Goal: Information Seeking & Learning: Learn about a topic

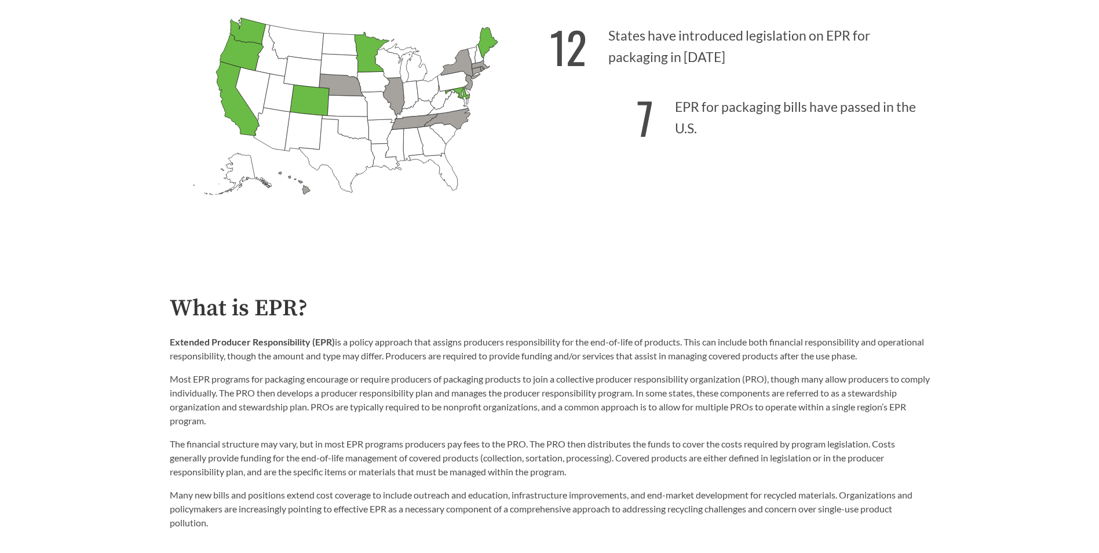
scroll to position [463, 0]
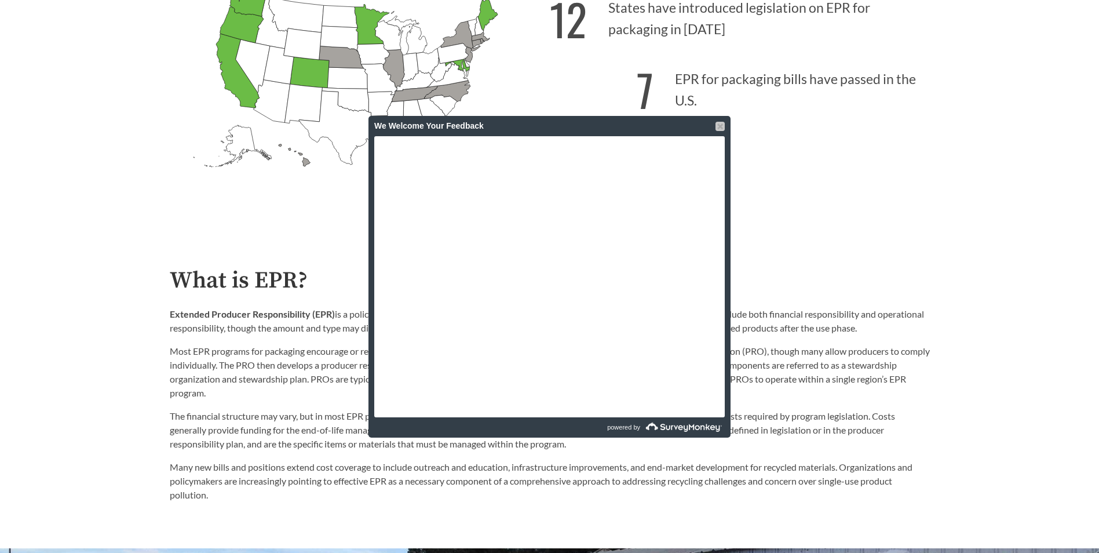
click at [717, 127] on div at bounding box center [719, 126] width 9 height 9
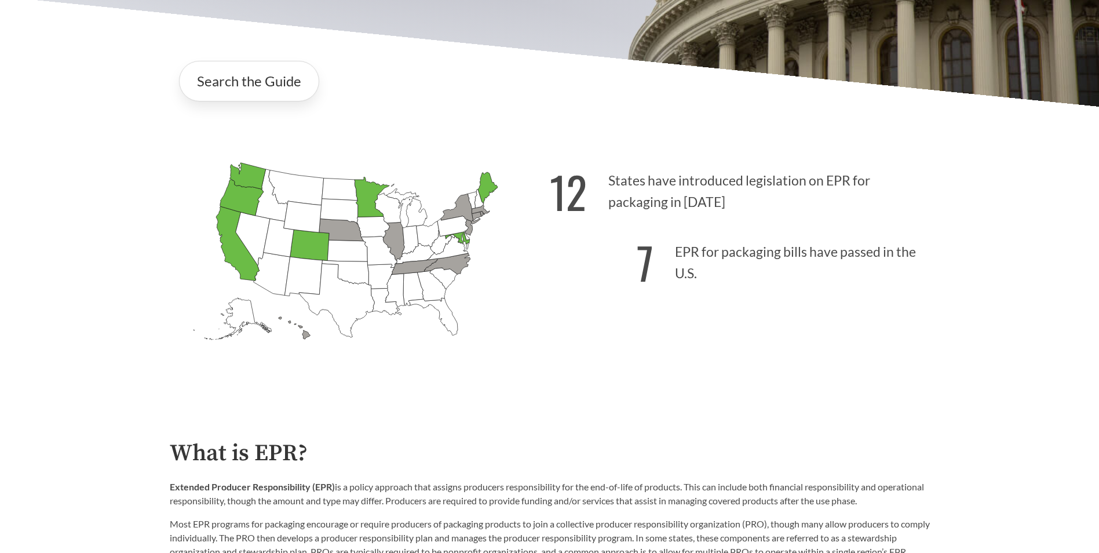
scroll to position [290, 0]
click at [231, 254] on icon "[US_STATE] Passed: 1" at bounding box center [237, 244] width 43 height 74
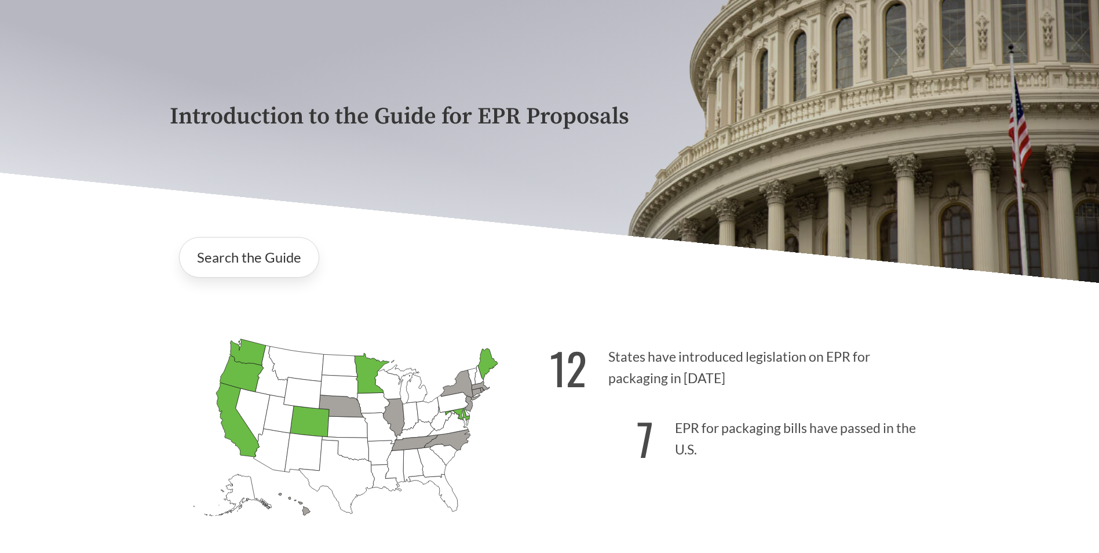
scroll to position [232, 0]
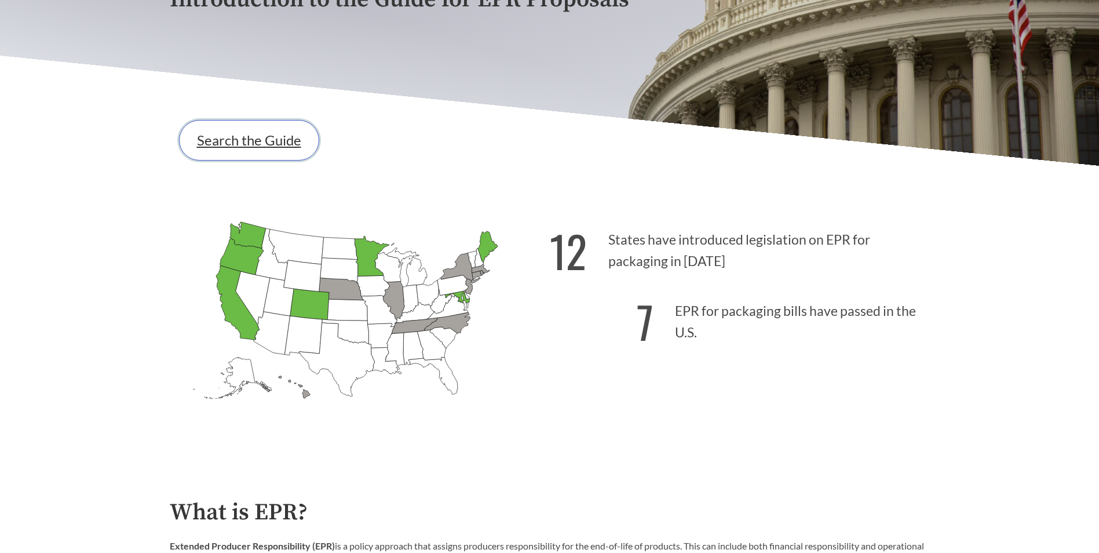
click at [226, 151] on link "Search the Guide" at bounding box center [249, 140] width 140 height 41
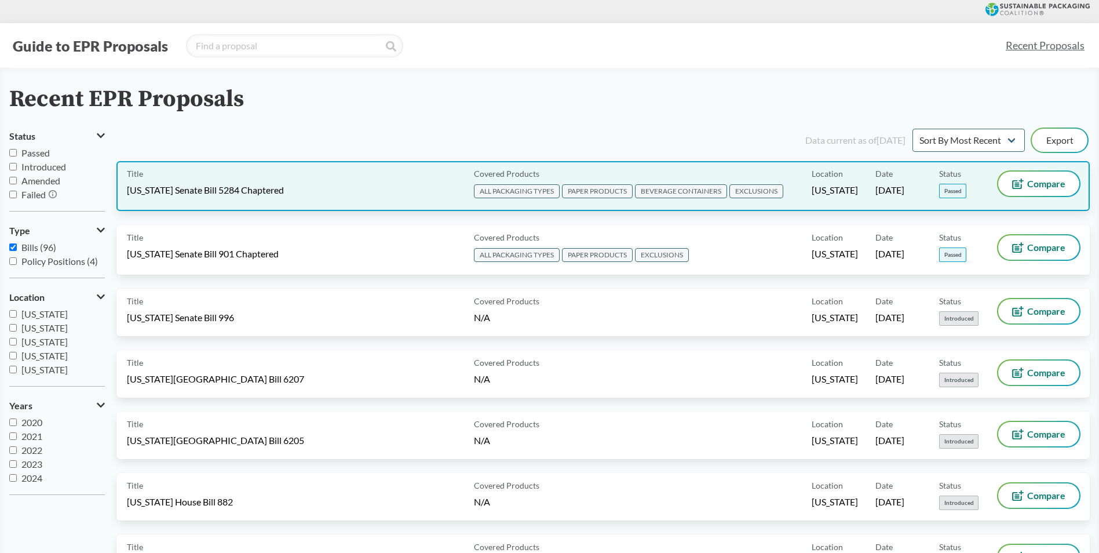
click at [378, 184] on div "Title [US_STATE] Senate Bill 5284 Chaptered" at bounding box center [298, 185] width 342 height 29
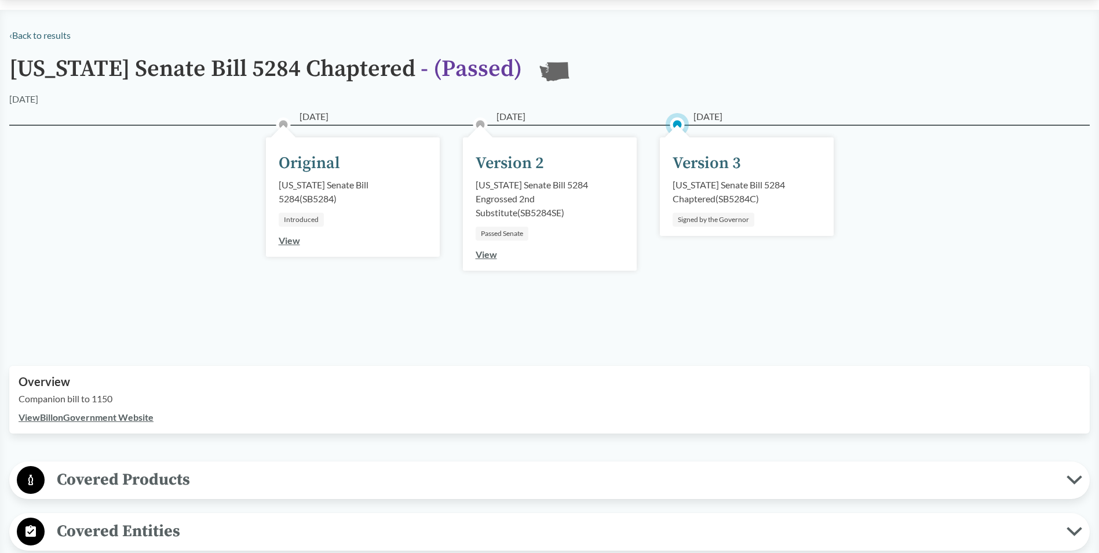
scroll to position [116, 0]
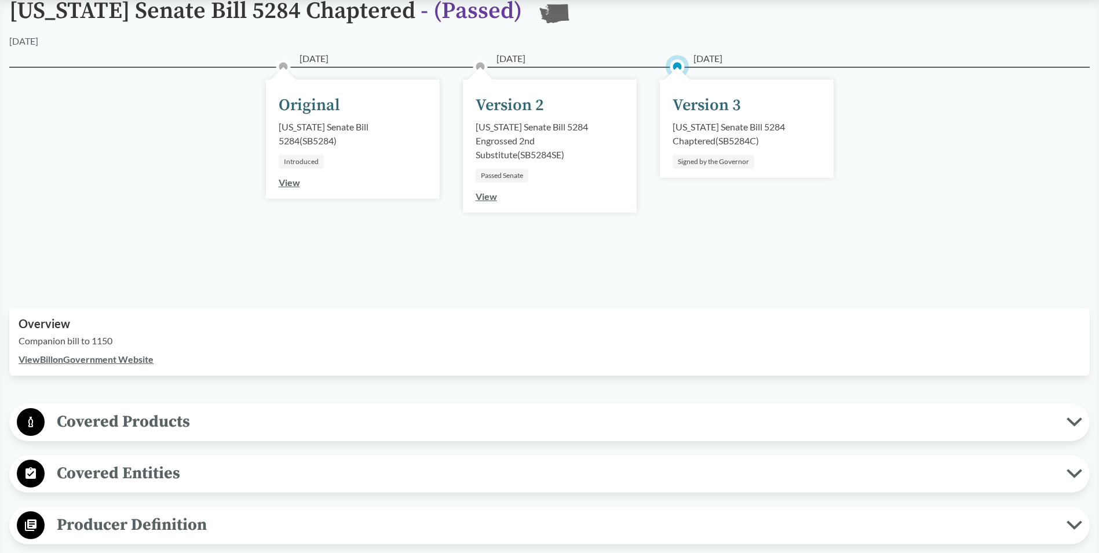
click at [93, 432] on span "Covered Products" at bounding box center [556, 421] width 1022 height 26
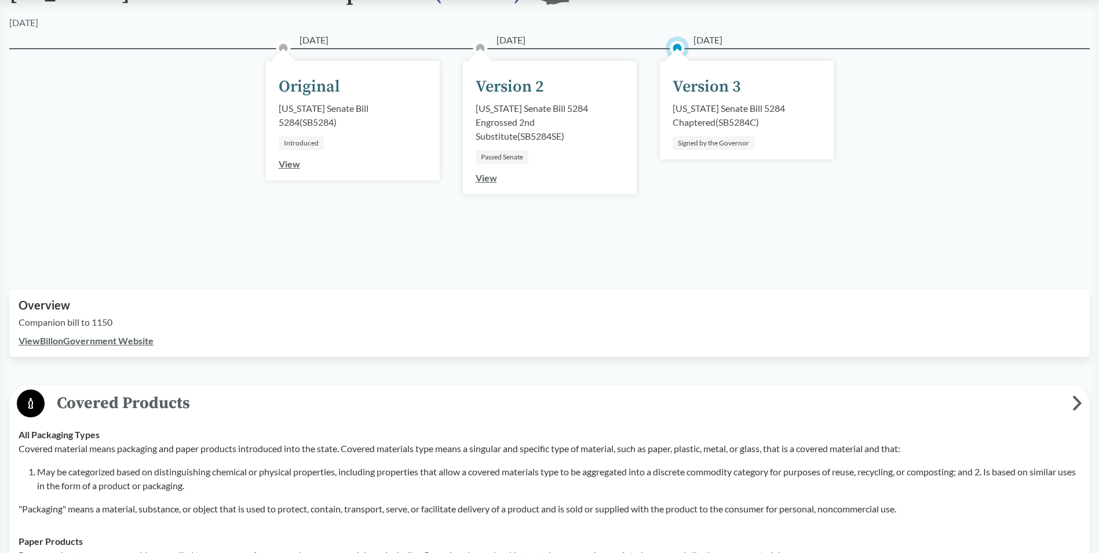
scroll to position [232, 0]
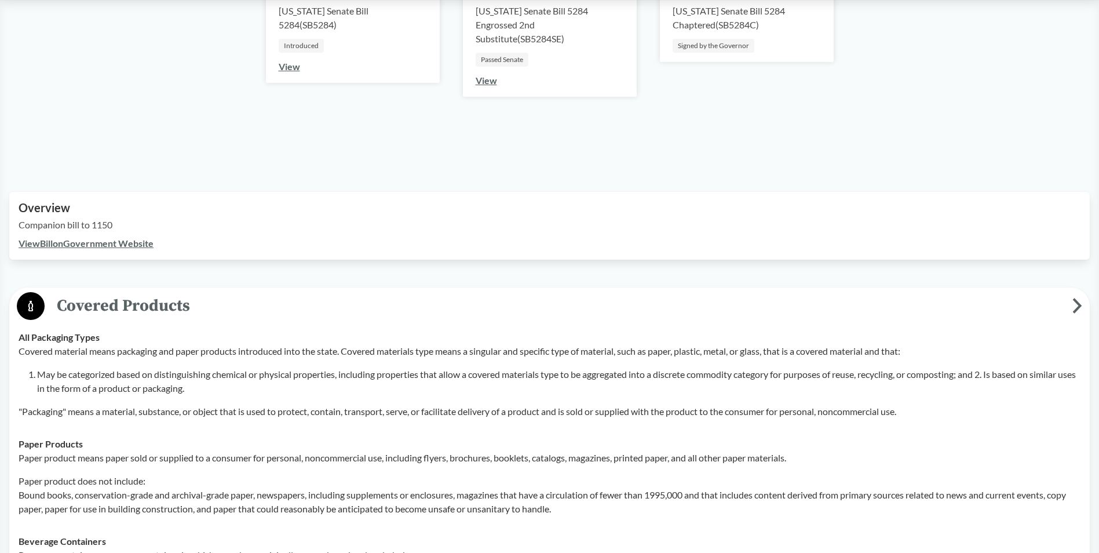
click at [96, 309] on span "Covered Products" at bounding box center [559, 306] width 1028 height 26
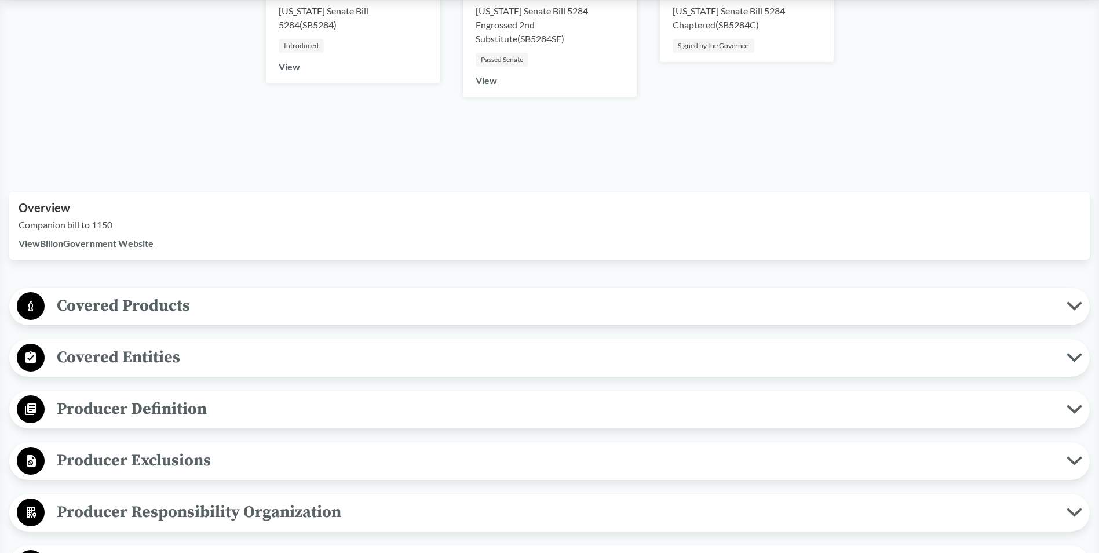
click at [112, 447] on button "Producer Exclusions" at bounding box center [549, 461] width 1072 height 30
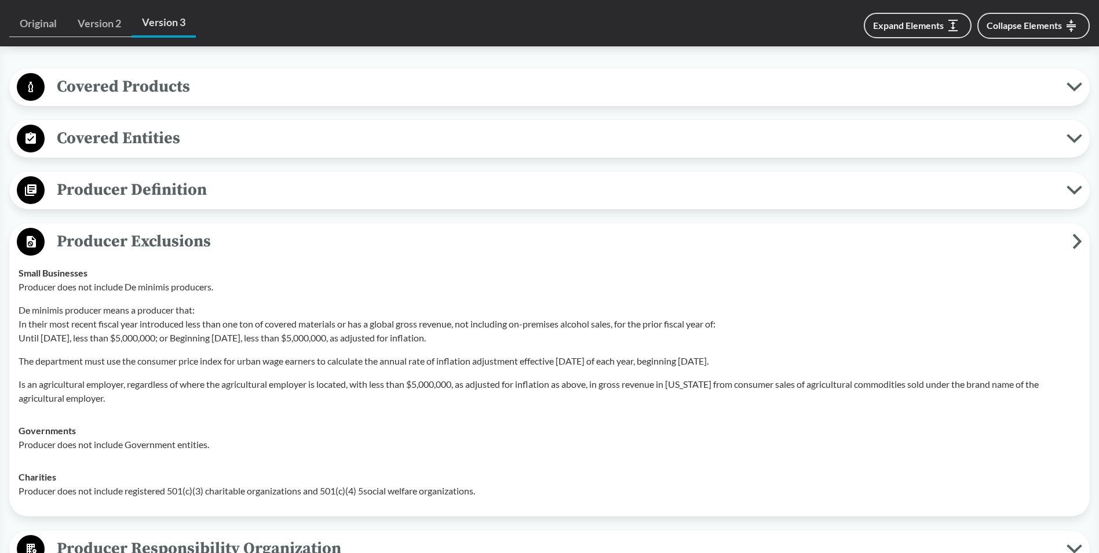
scroll to position [463, 0]
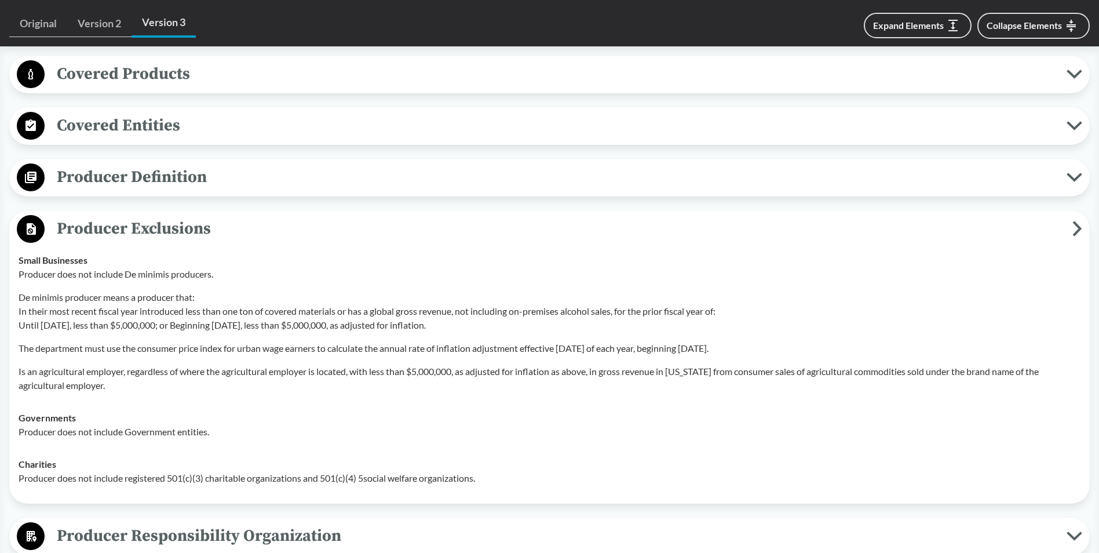
click at [119, 227] on span "Producer Exclusions" at bounding box center [559, 229] width 1028 height 26
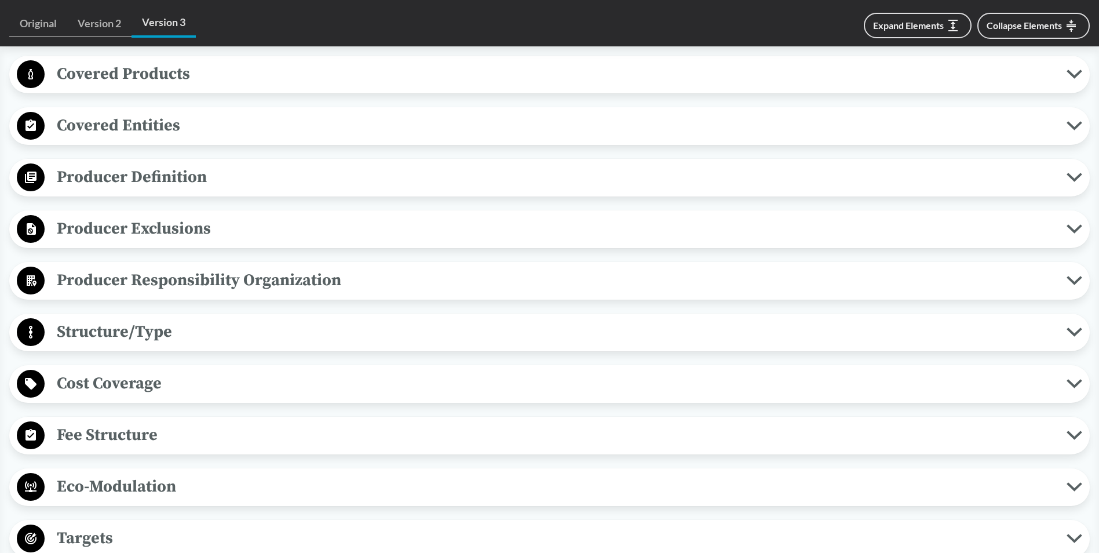
click at [133, 386] on span "Cost Coverage" at bounding box center [556, 383] width 1022 height 26
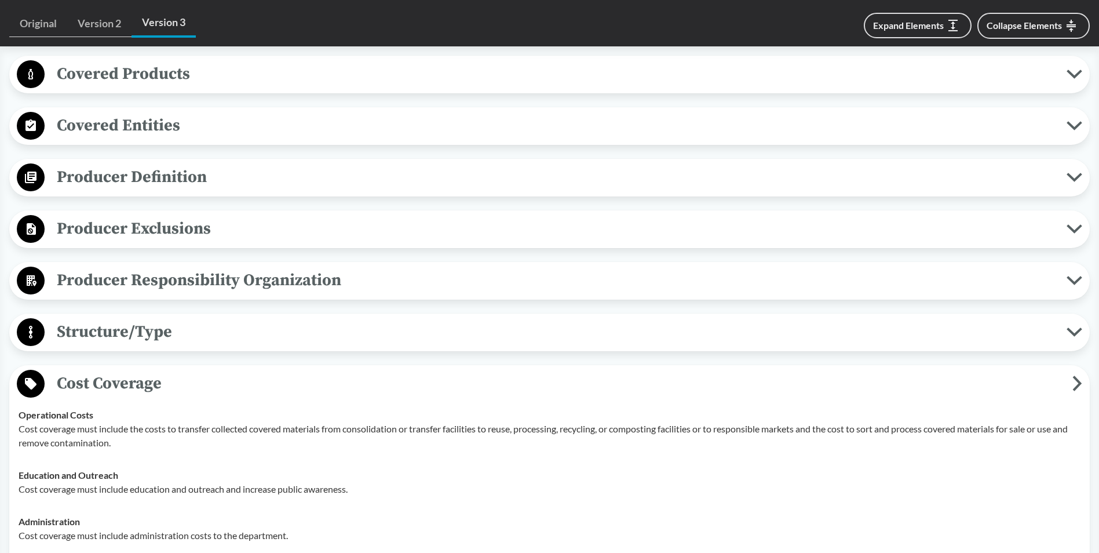
click at [133, 386] on span "Cost Coverage" at bounding box center [559, 383] width 1028 height 26
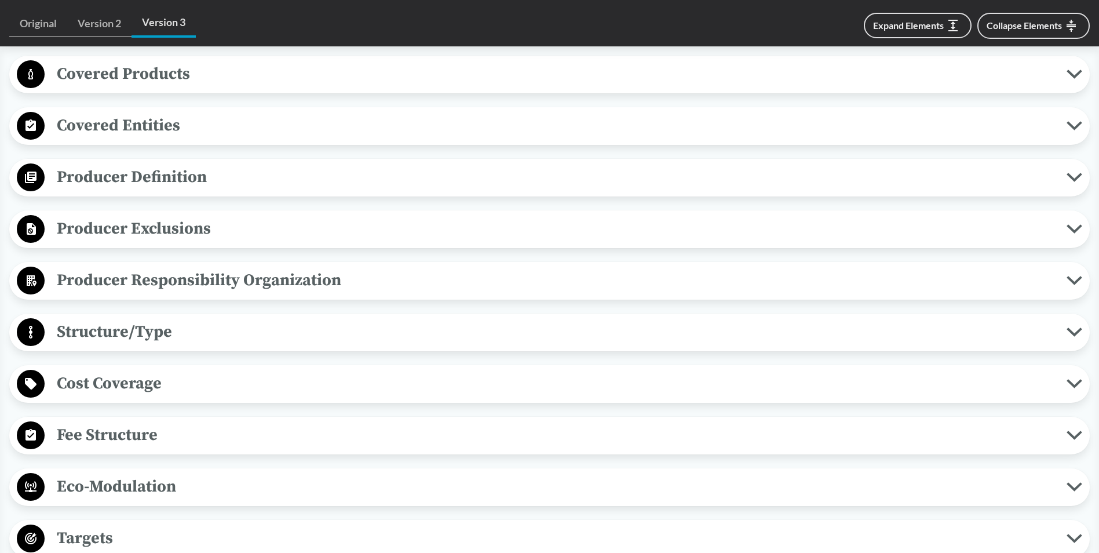
click at [82, 441] on span "Fee Structure" at bounding box center [556, 435] width 1022 height 26
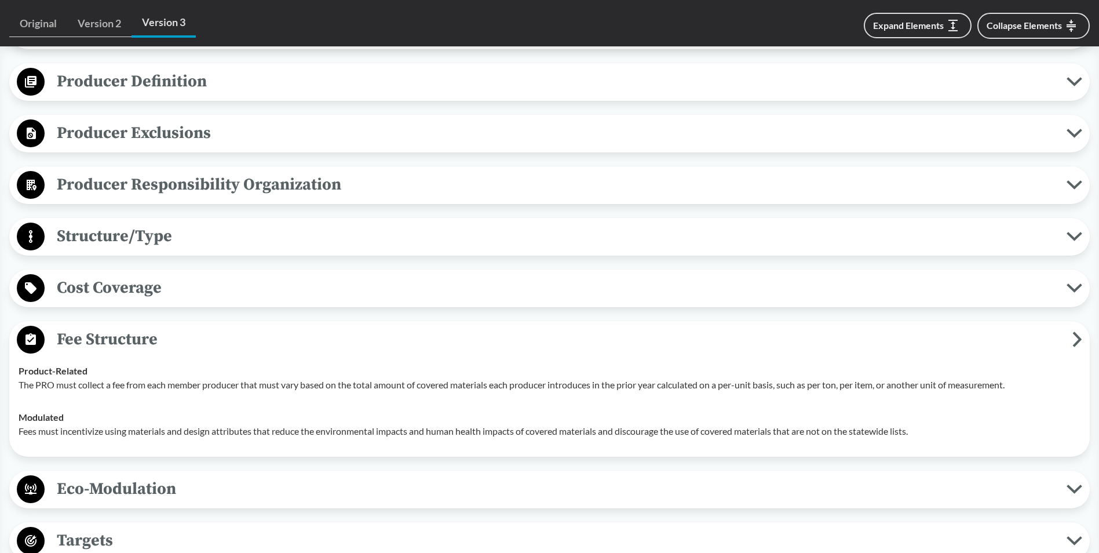
scroll to position [579, 0]
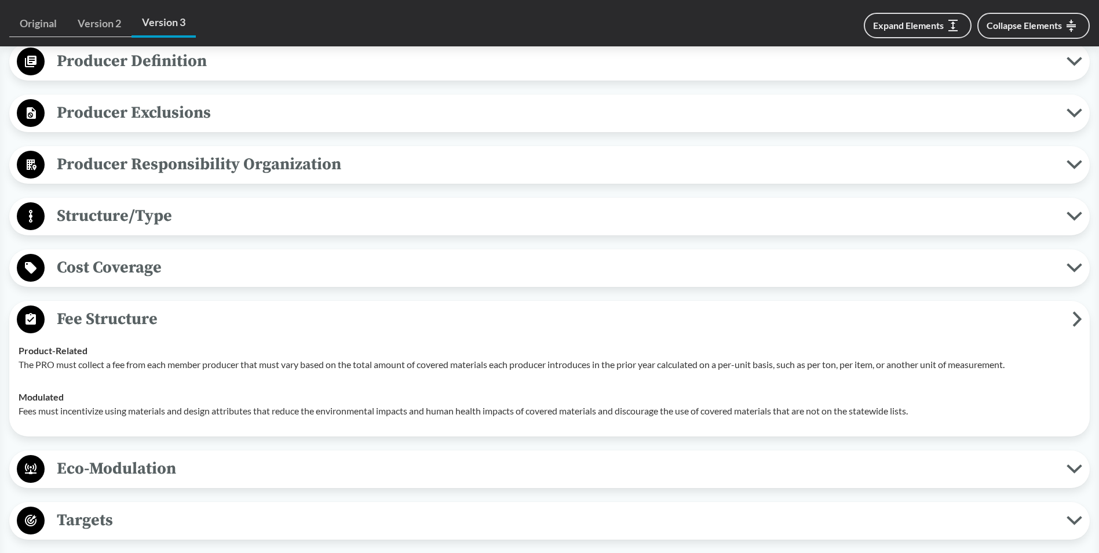
click at [83, 323] on span "Fee Structure" at bounding box center [559, 319] width 1028 height 26
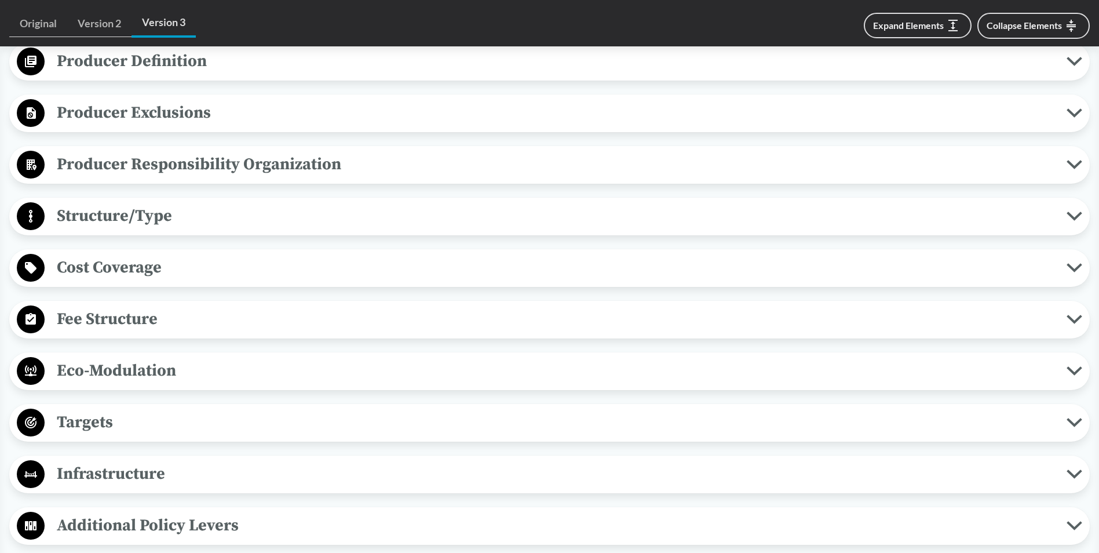
click at [114, 373] on span "Eco-Modulation" at bounding box center [556, 370] width 1022 height 26
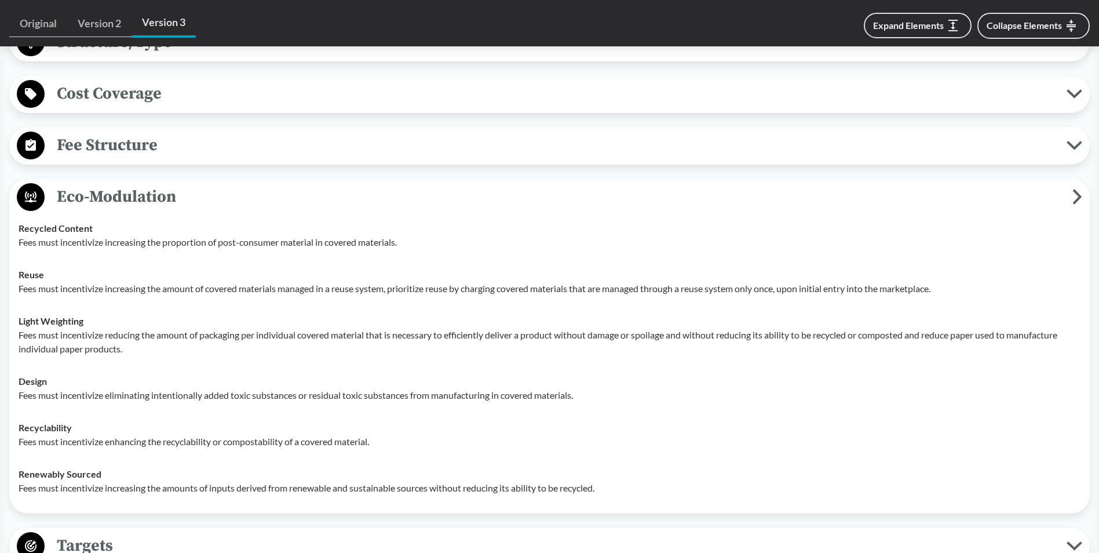
scroll to position [811, 0]
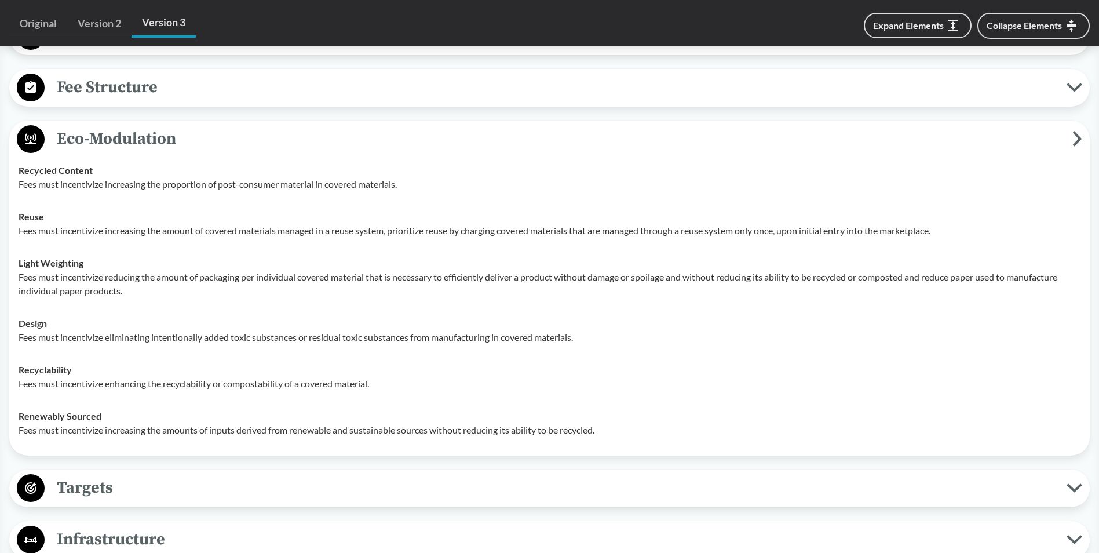
click at [99, 148] on span "Eco-Modulation" at bounding box center [559, 139] width 1028 height 26
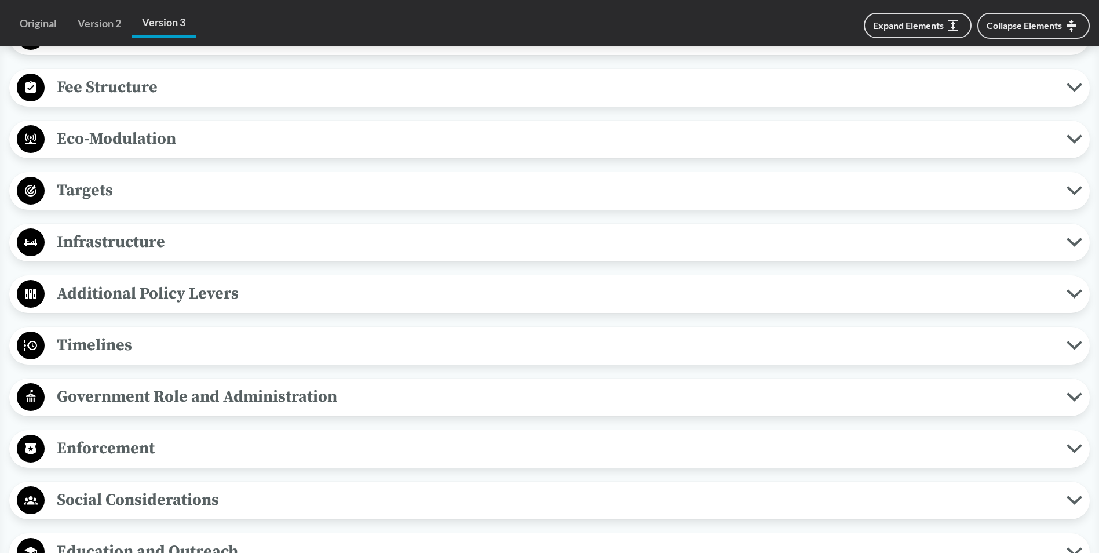
click at [72, 200] on span "Targets" at bounding box center [556, 190] width 1022 height 26
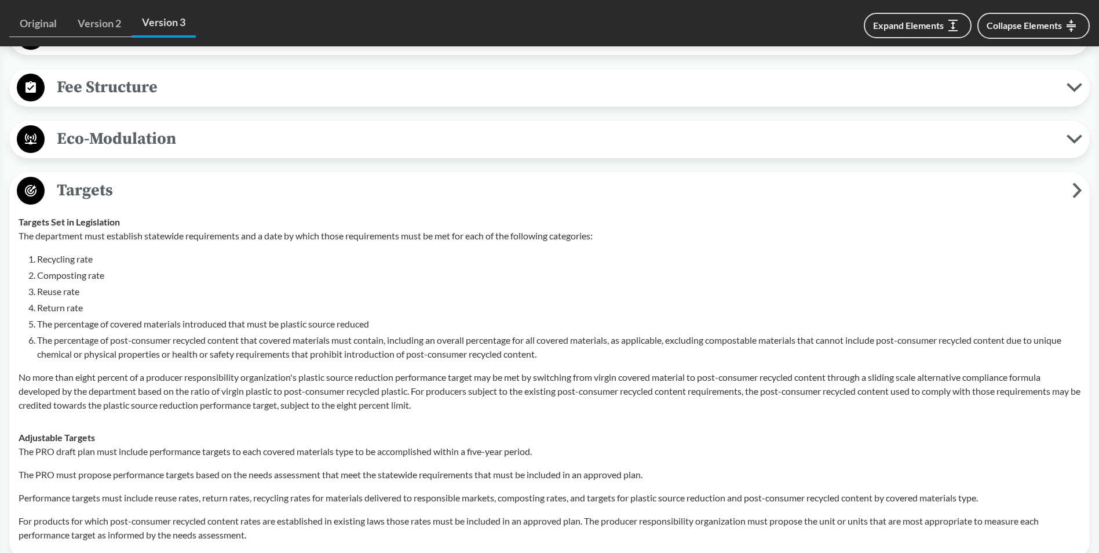
click at [72, 200] on span "Targets" at bounding box center [559, 190] width 1028 height 26
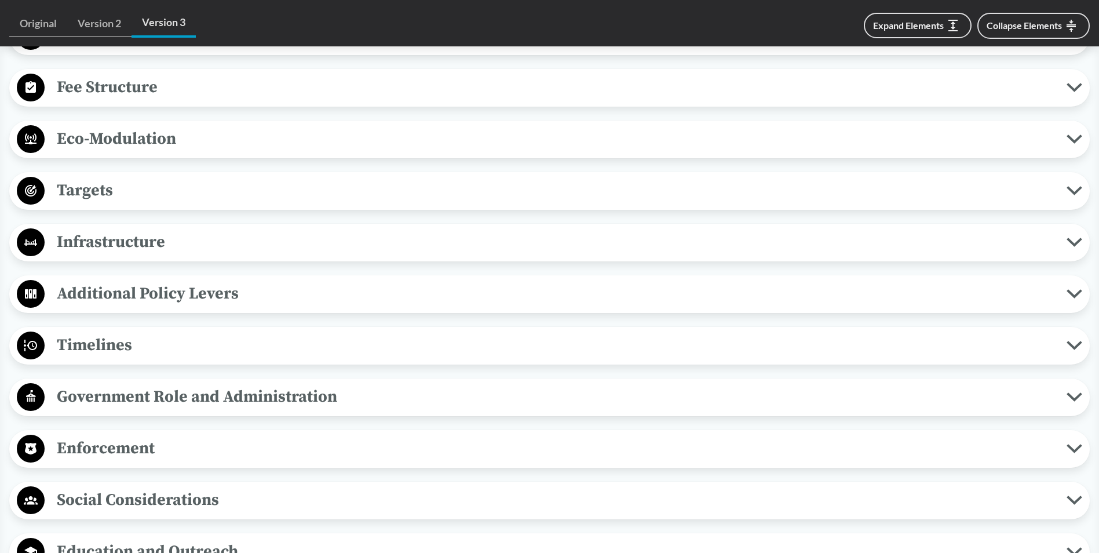
click at [110, 352] on span "Timelines" at bounding box center [556, 345] width 1022 height 26
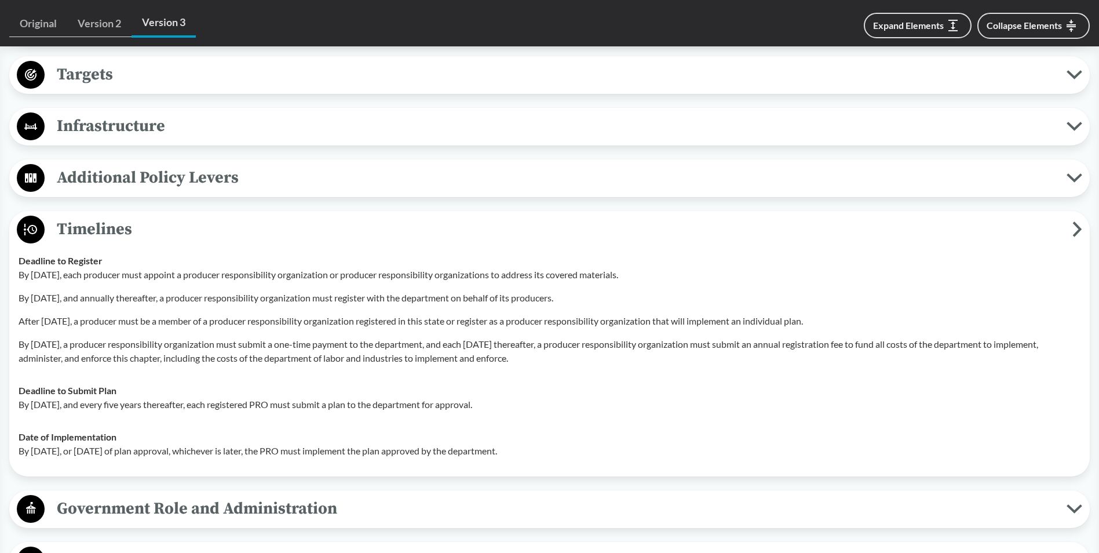
scroll to position [521, 0]
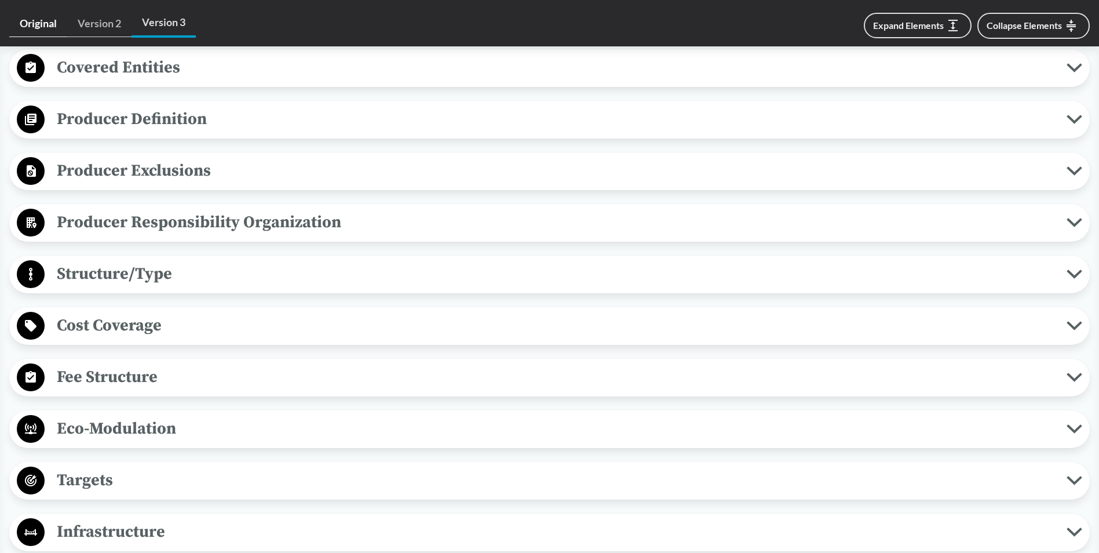
click at [50, 26] on link "Original" at bounding box center [38, 23] width 58 height 27
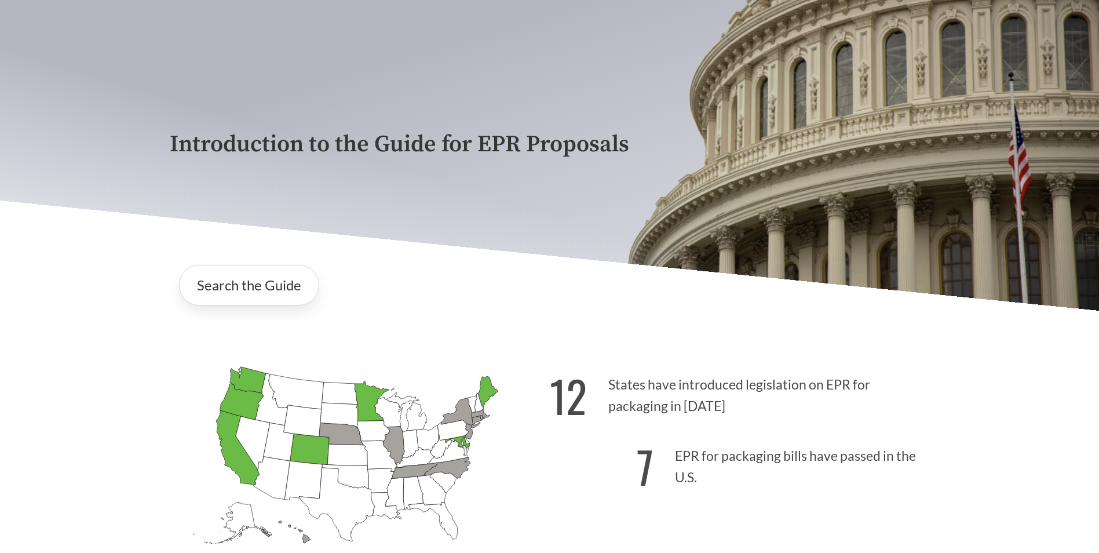
scroll to position [116, 0]
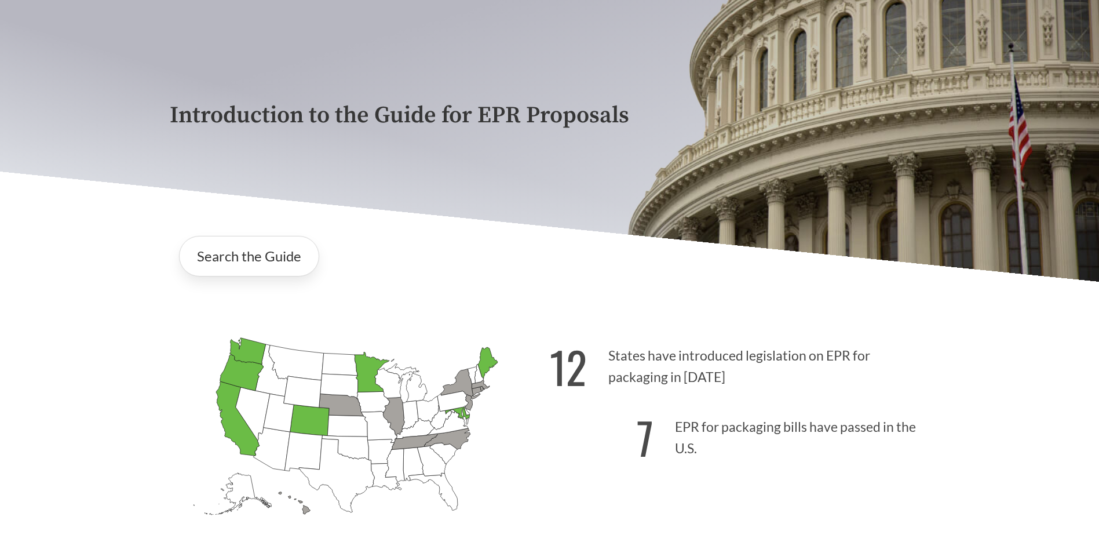
click at [239, 437] on icon "[US_STATE] Passed: 1" at bounding box center [237, 418] width 43 height 74
click at [251, 249] on link "Search the Guide" at bounding box center [249, 256] width 140 height 41
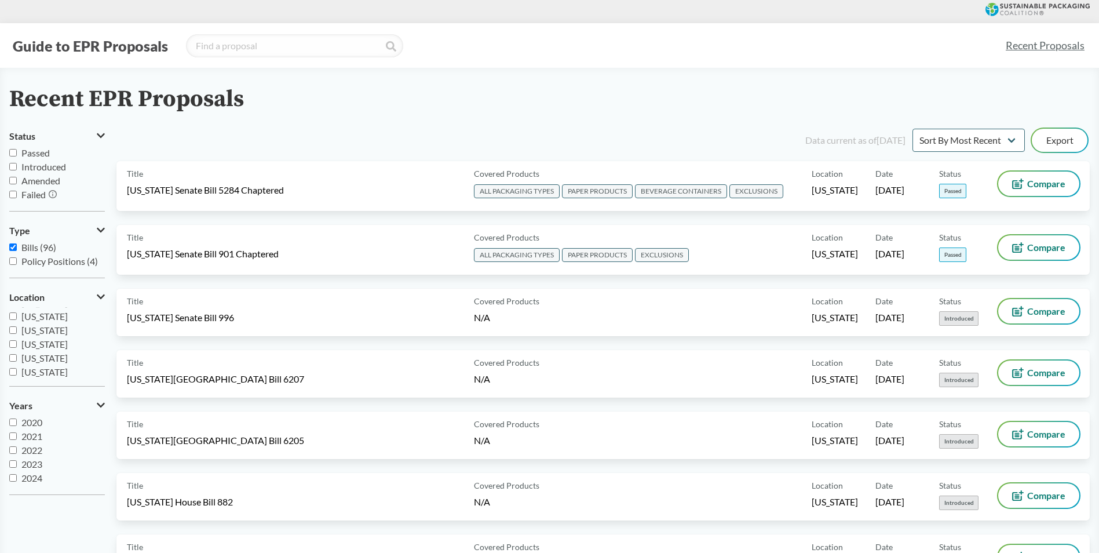
scroll to position [185, 0]
click at [15, 337] on input "[US_STATE]" at bounding box center [13, 337] width 8 height 8
checkbox input "true"
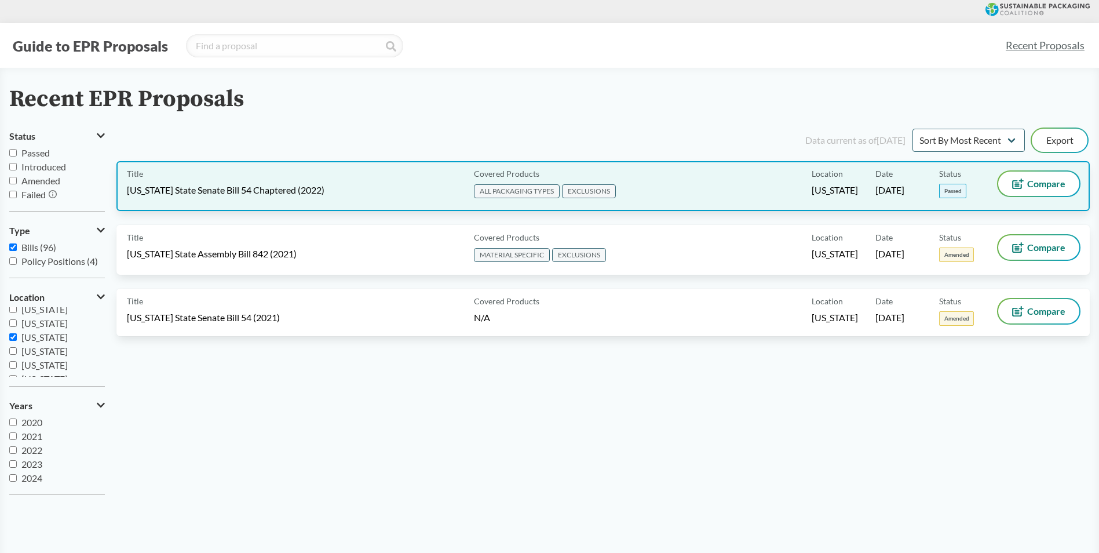
click at [366, 181] on div "Title [US_STATE] State Senate Bill 54 Chaptered (2022)" at bounding box center [298, 185] width 342 height 29
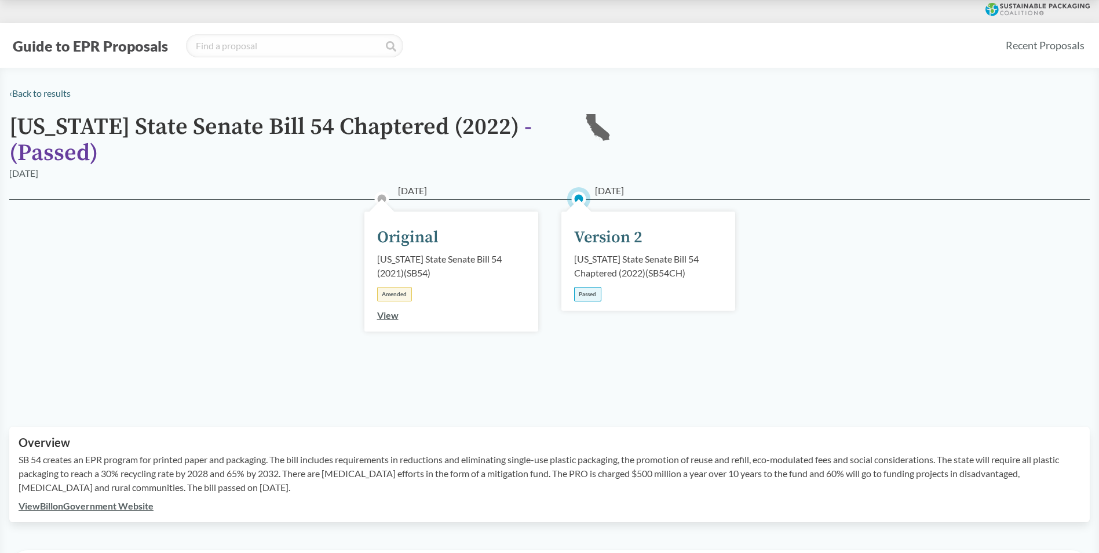
click at [602, 231] on div "Version 2" at bounding box center [608, 237] width 68 height 24
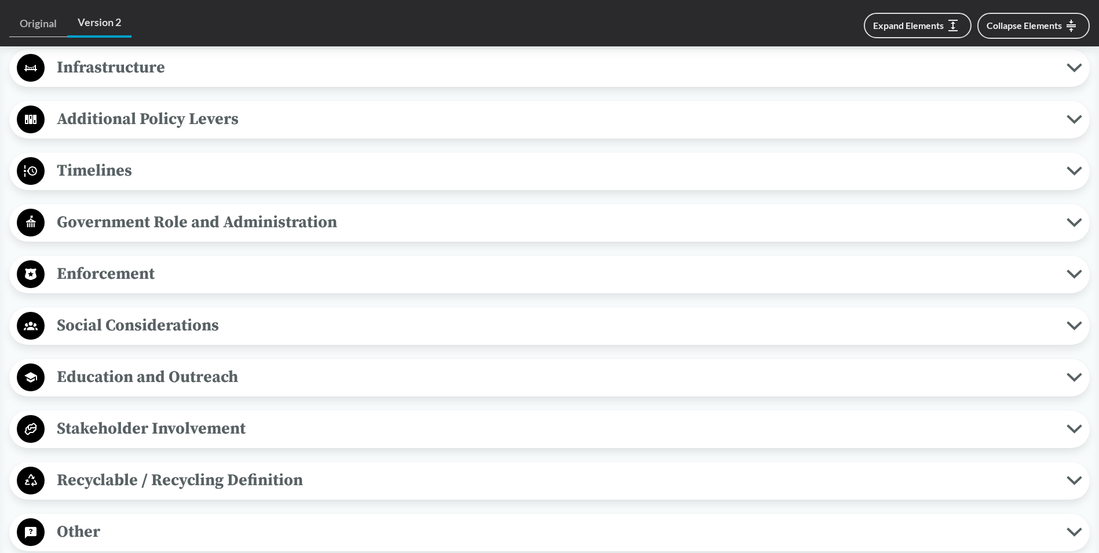
scroll to position [985, 0]
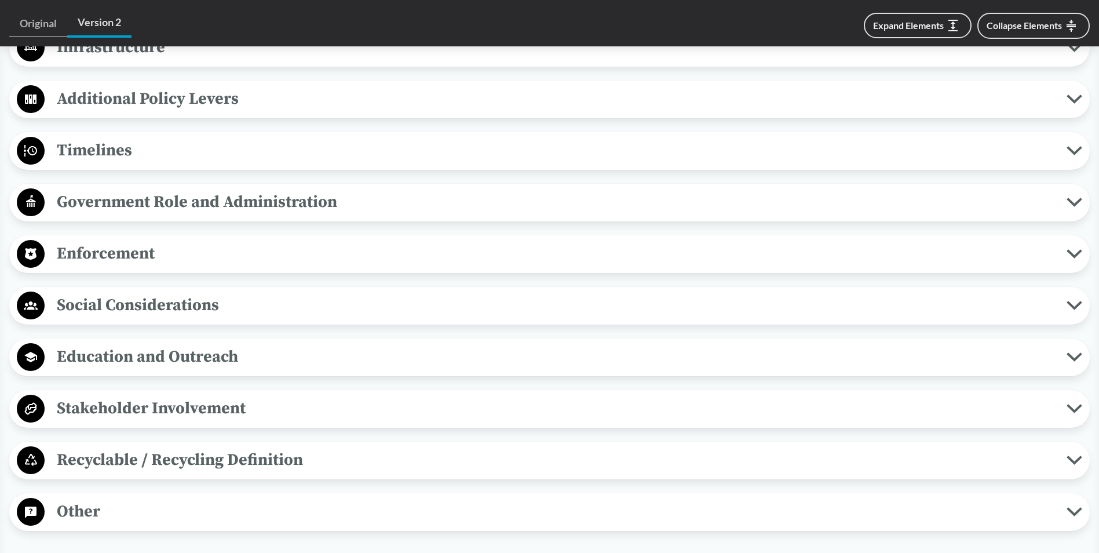
click at [93, 256] on span "Enforcement" at bounding box center [556, 253] width 1022 height 26
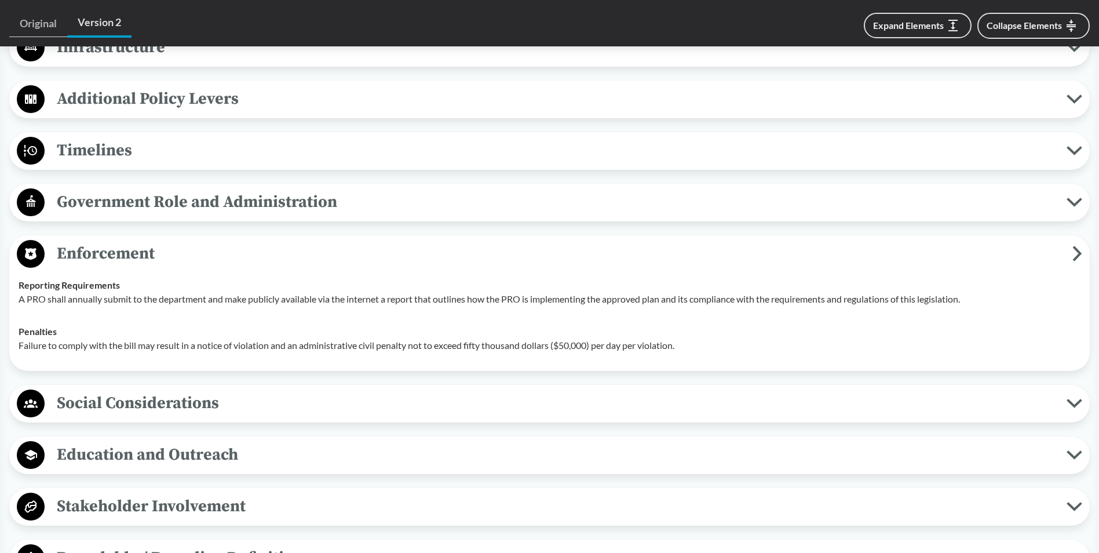
click at [82, 262] on span "Enforcement" at bounding box center [559, 253] width 1028 height 26
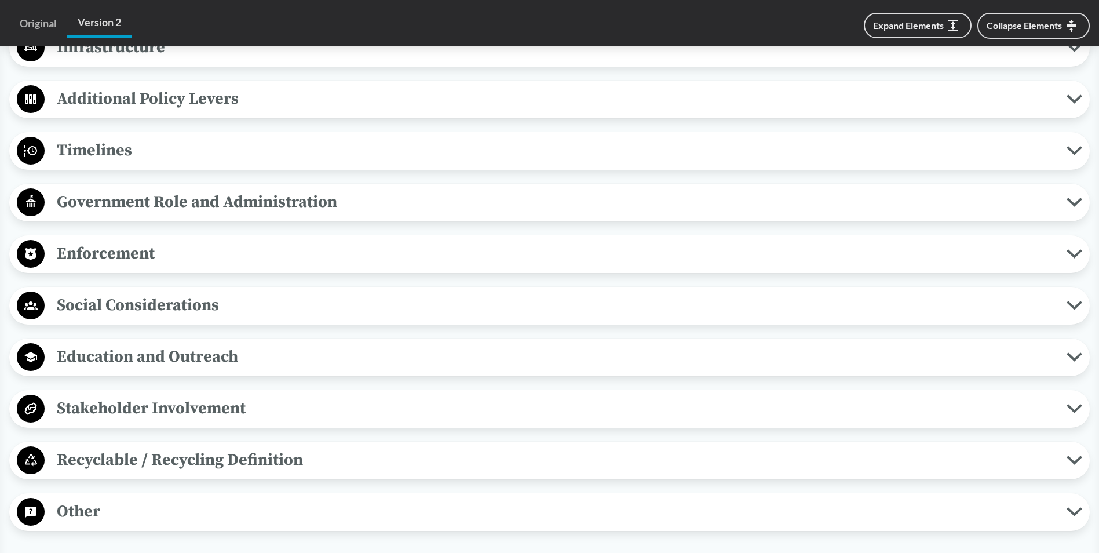
click at [83, 144] on span "Timelines" at bounding box center [556, 150] width 1022 height 26
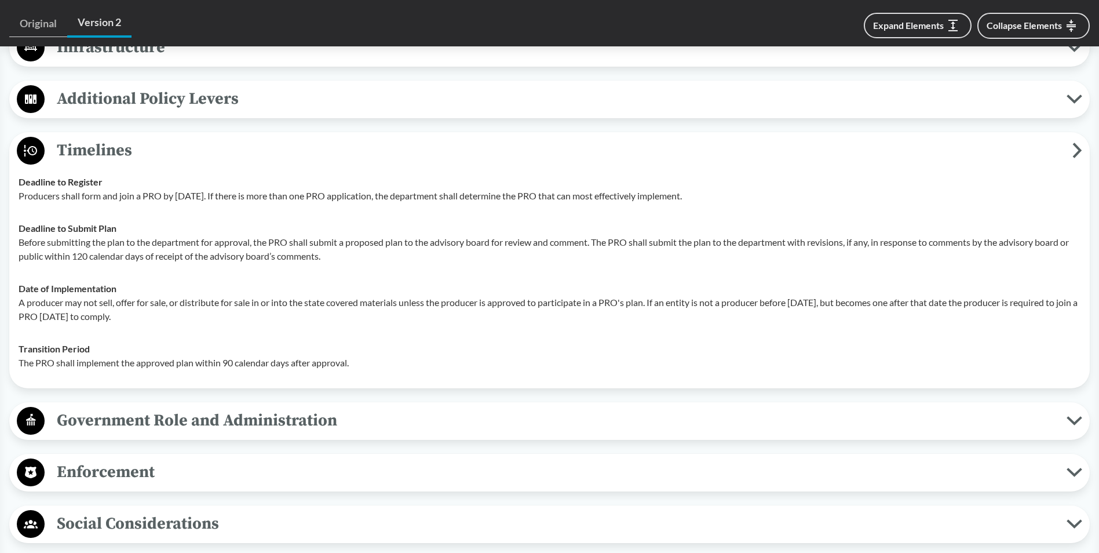
click at [83, 144] on span "Timelines" at bounding box center [559, 150] width 1028 height 26
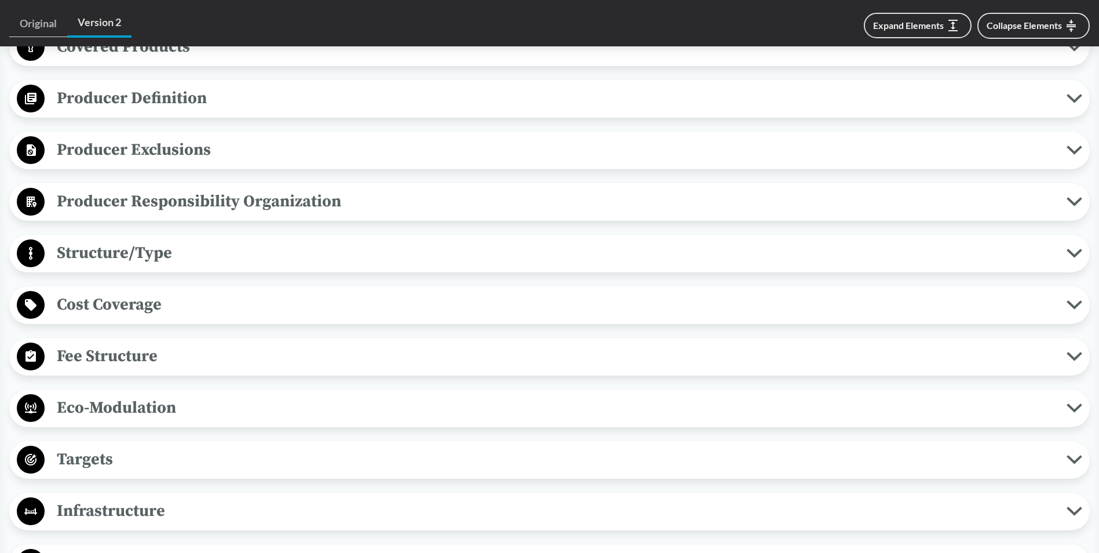
scroll to position [463, 0]
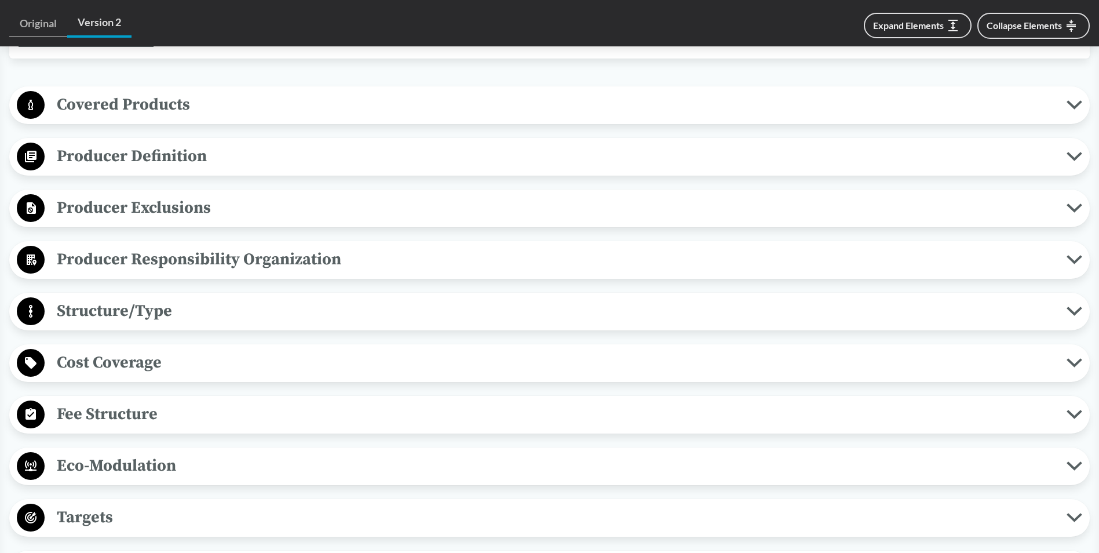
click at [113, 118] on button "Covered Products" at bounding box center [549, 105] width 1072 height 30
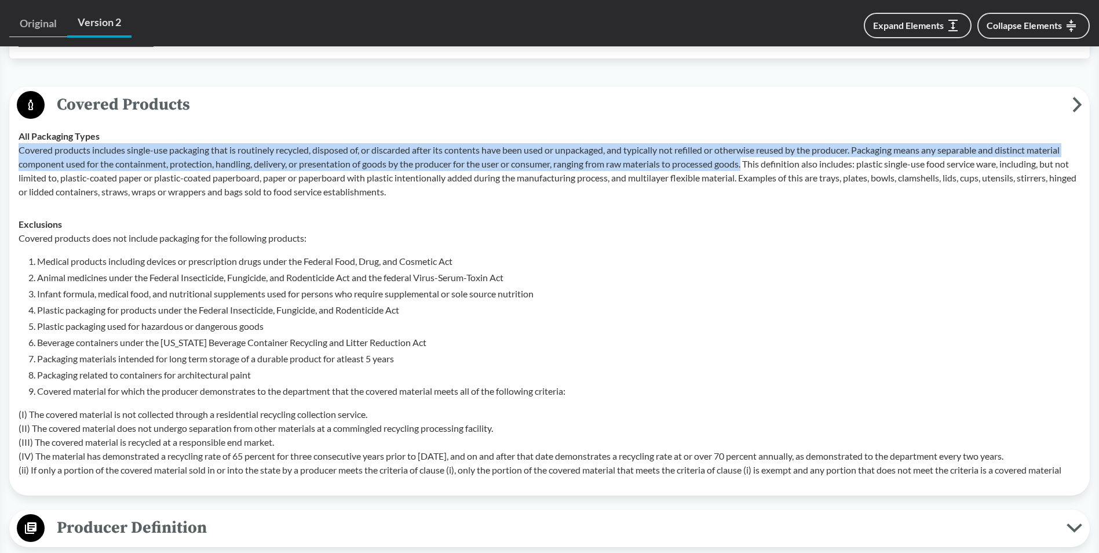
drag, startPoint x: 21, startPoint y: 151, endPoint x: 751, endPoint y: 166, distance: 730.1
click at [751, 166] on p "Covered products includes single-use packaging that is routinely recycled, disp…" at bounding box center [550, 171] width 1062 height 56
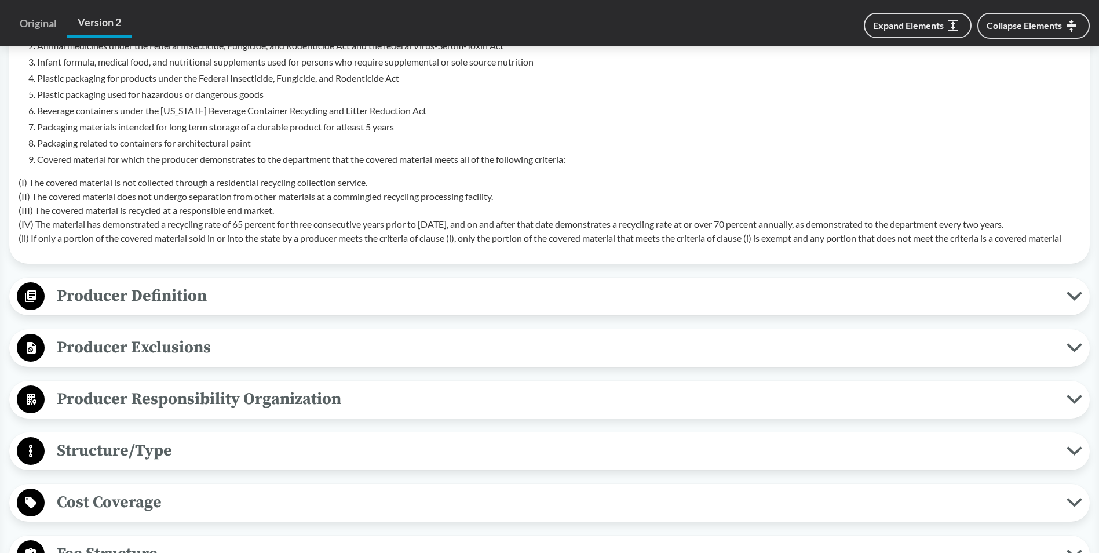
scroll to position [753, 0]
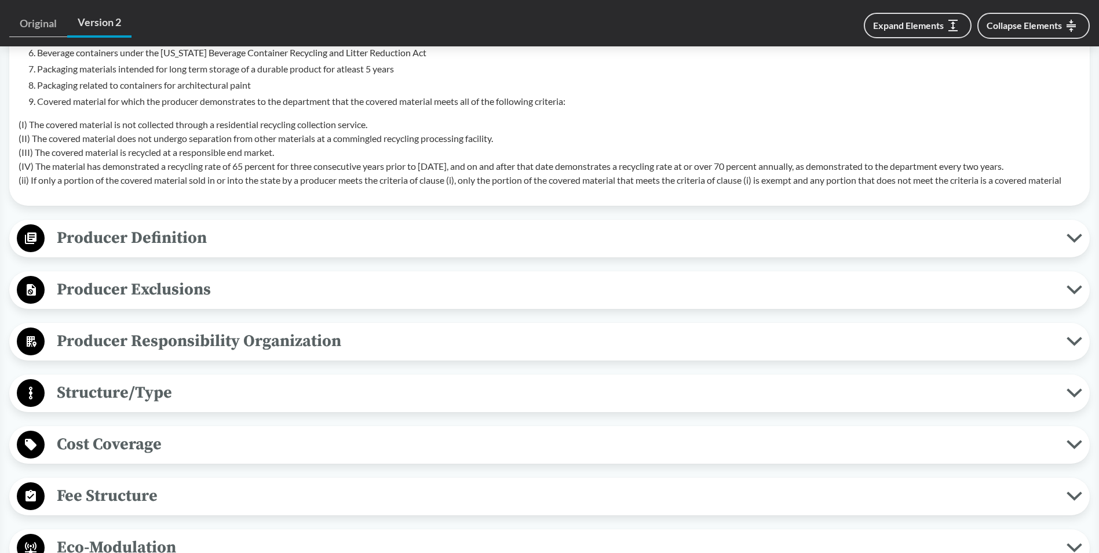
click at [96, 500] on span "Fee Structure" at bounding box center [556, 496] width 1022 height 26
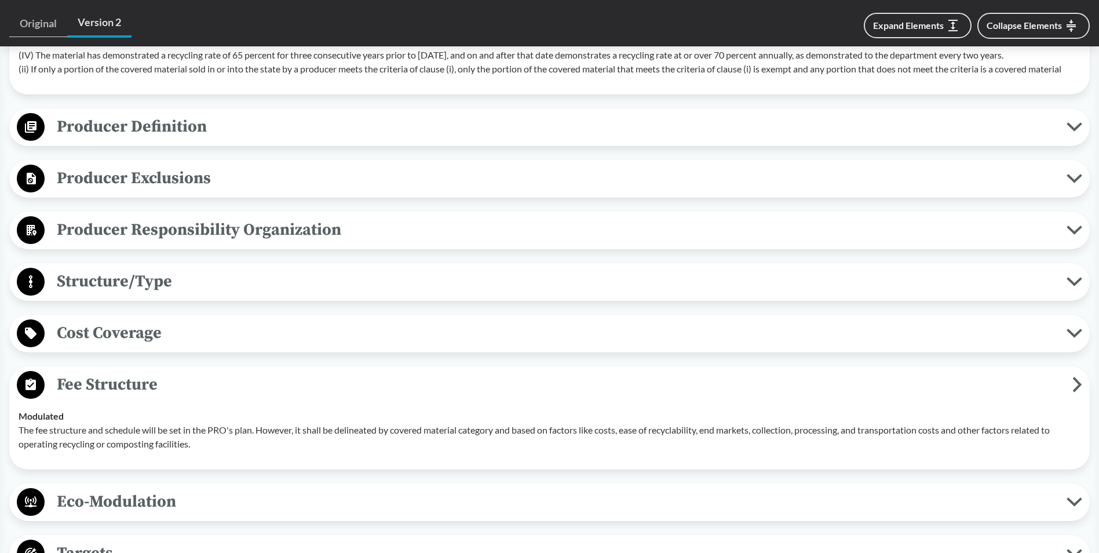
scroll to position [869, 0]
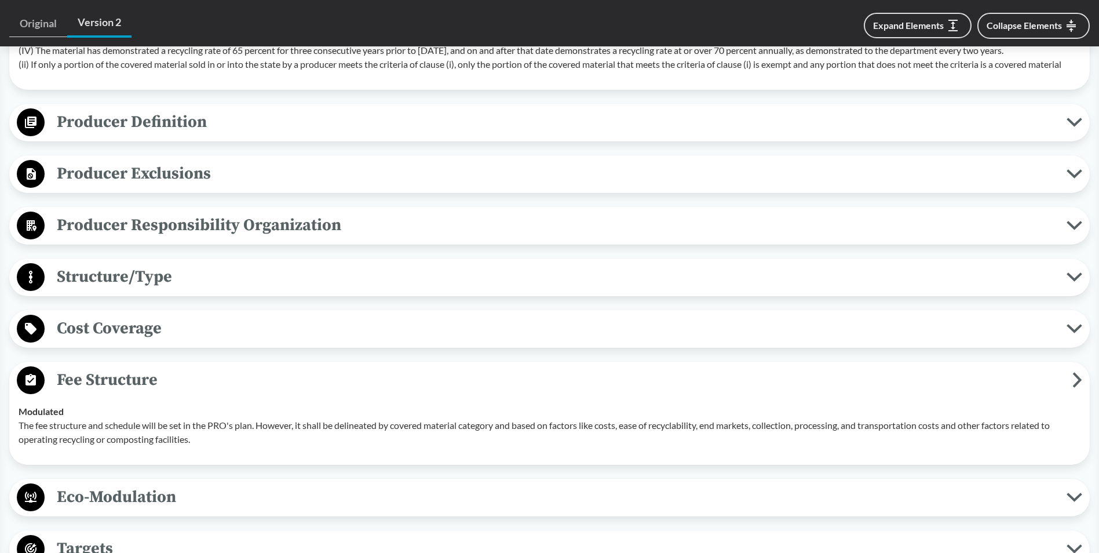
click at [81, 382] on span "Fee Structure" at bounding box center [559, 380] width 1028 height 26
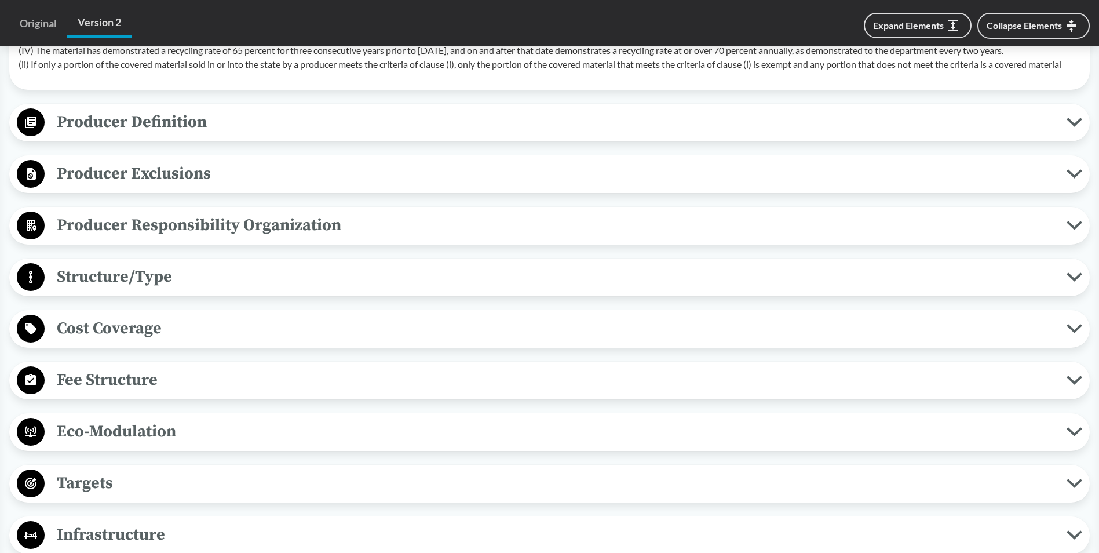
click at [83, 443] on span "Eco-Modulation" at bounding box center [556, 431] width 1022 height 26
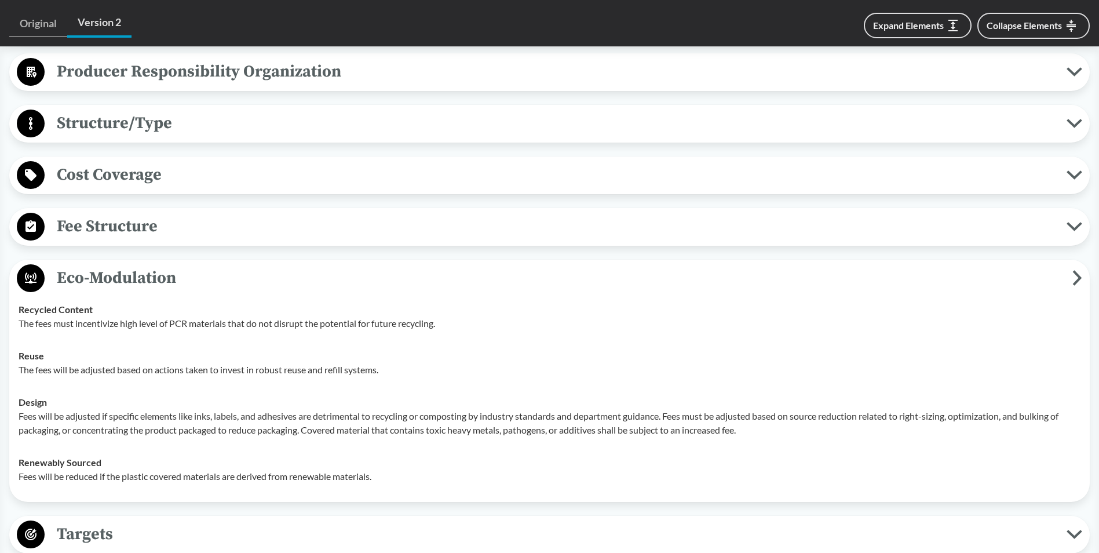
scroll to position [1043, 0]
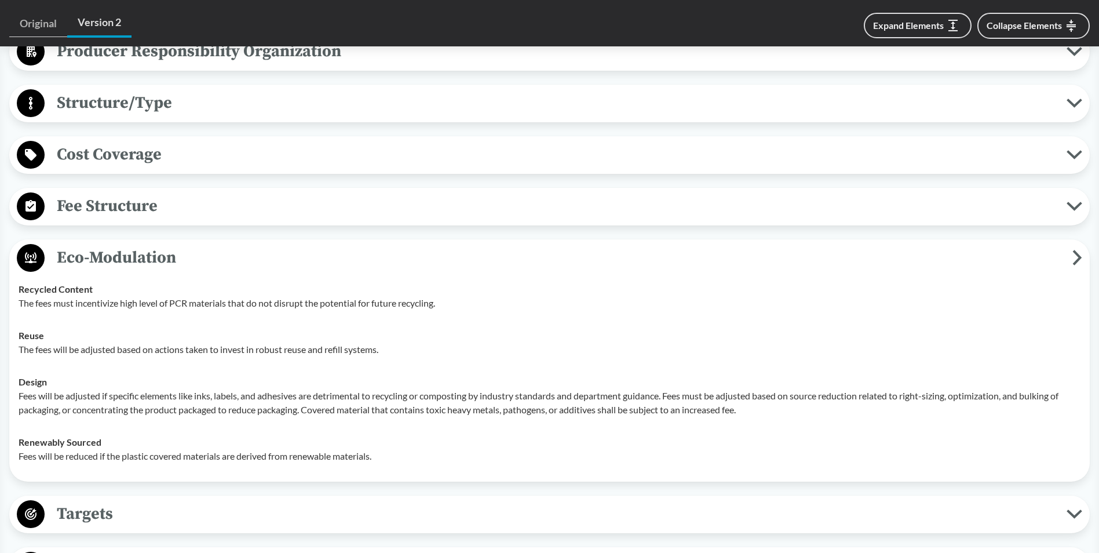
click at [104, 268] on span "Eco-Modulation" at bounding box center [559, 257] width 1028 height 26
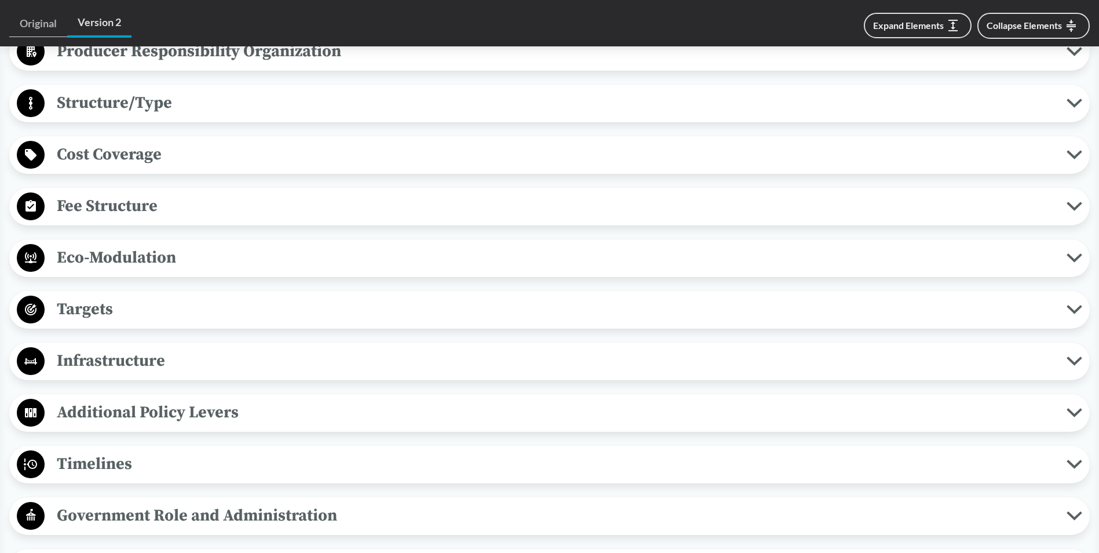
click at [82, 306] on span "Targets" at bounding box center [556, 309] width 1022 height 26
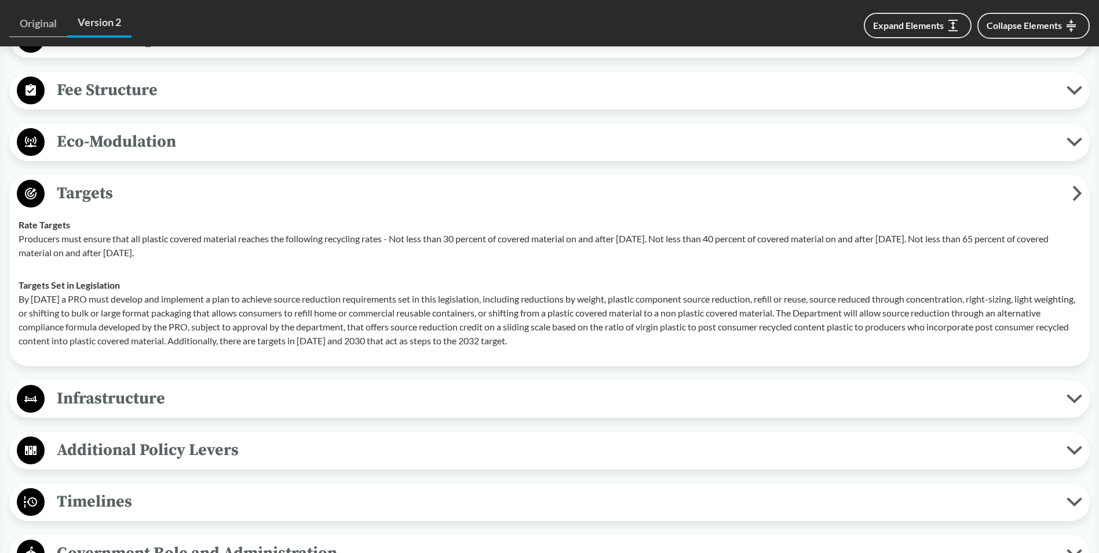
scroll to position [1217, 0]
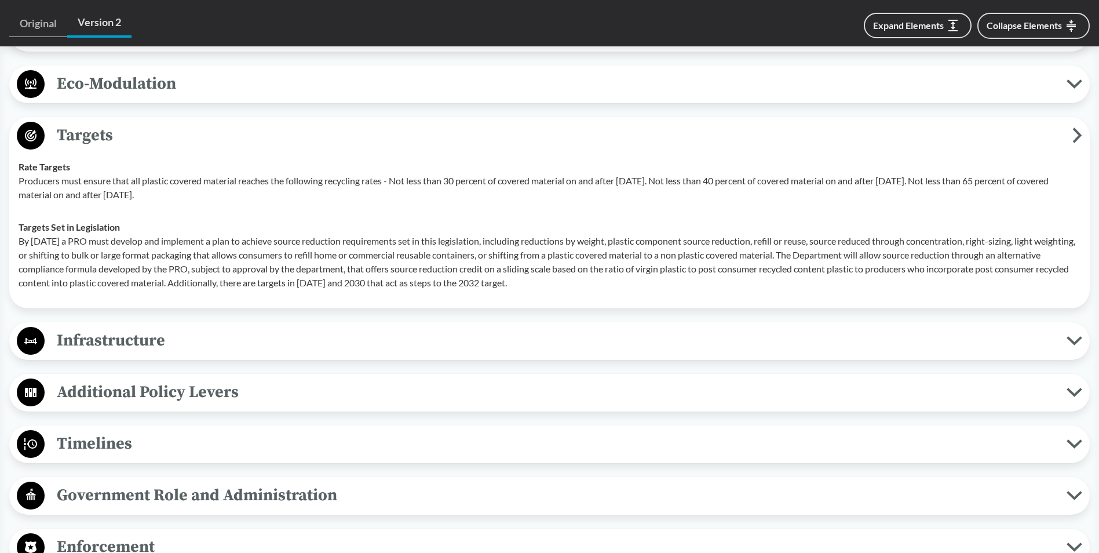
click at [144, 449] on span "Timelines" at bounding box center [556, 443] width 1022 height 26
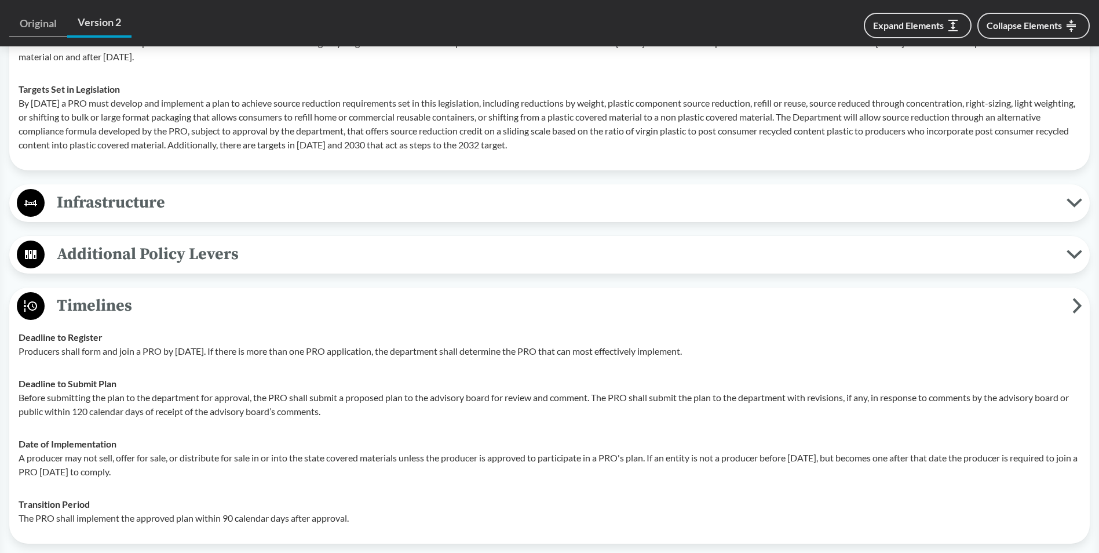
scroll to position [1390, 0]
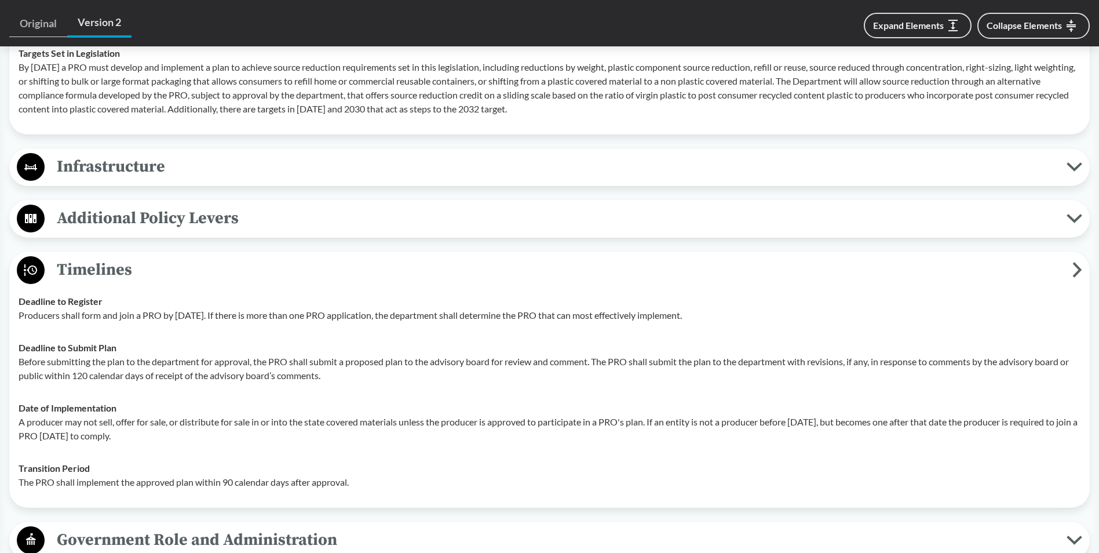
click at [117, 272] on span "Timelines" at bounding box center [559, 270] width 1028 height 26
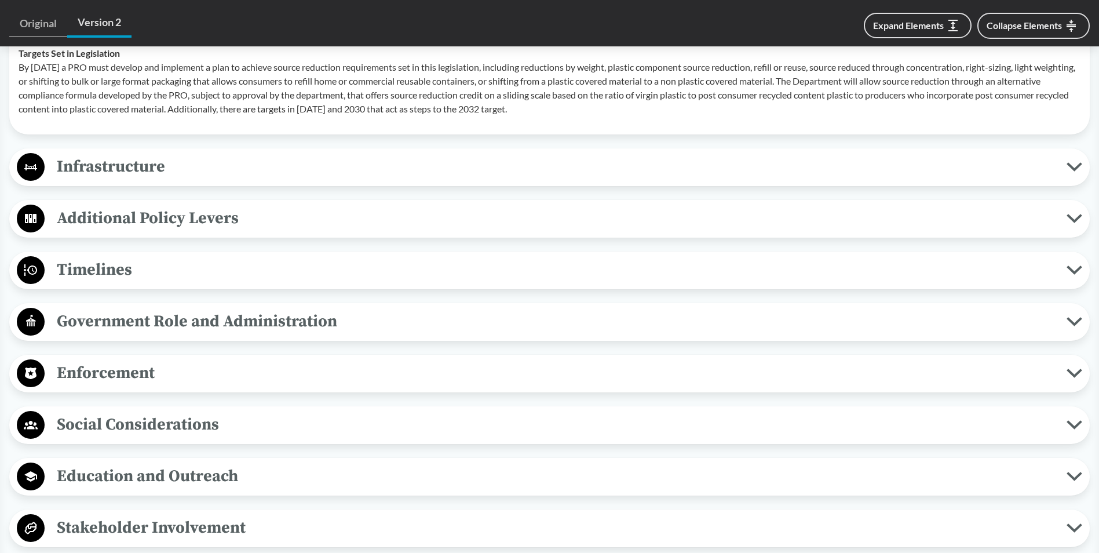
click at [107, 419] on span "Social Considerations" at bounding box center [556, 424] width 1022 height 26
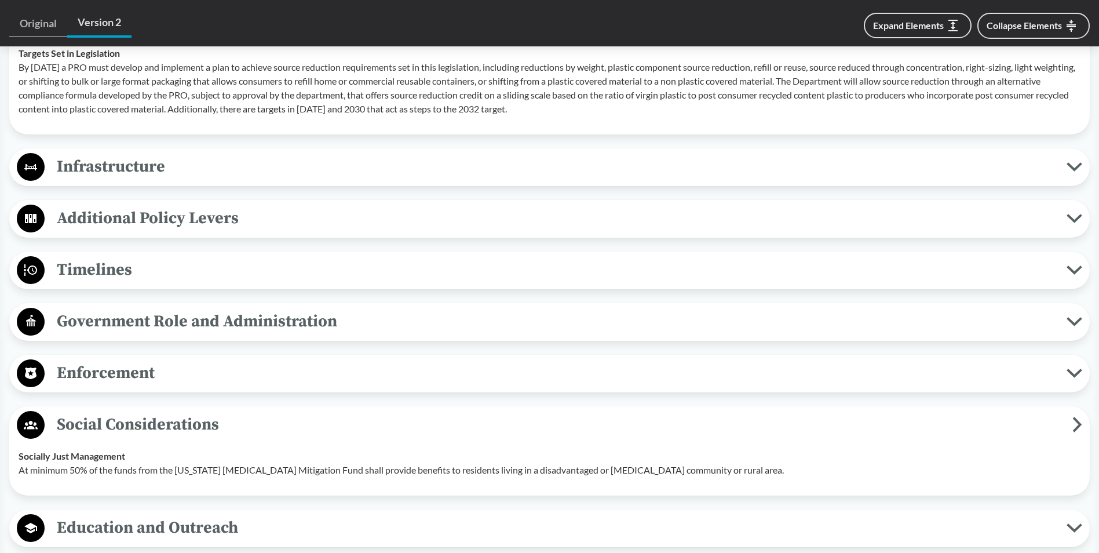
click at [107, 419] on span "Social Considerations" at bounding box center [559, 424] width 1028 height 26
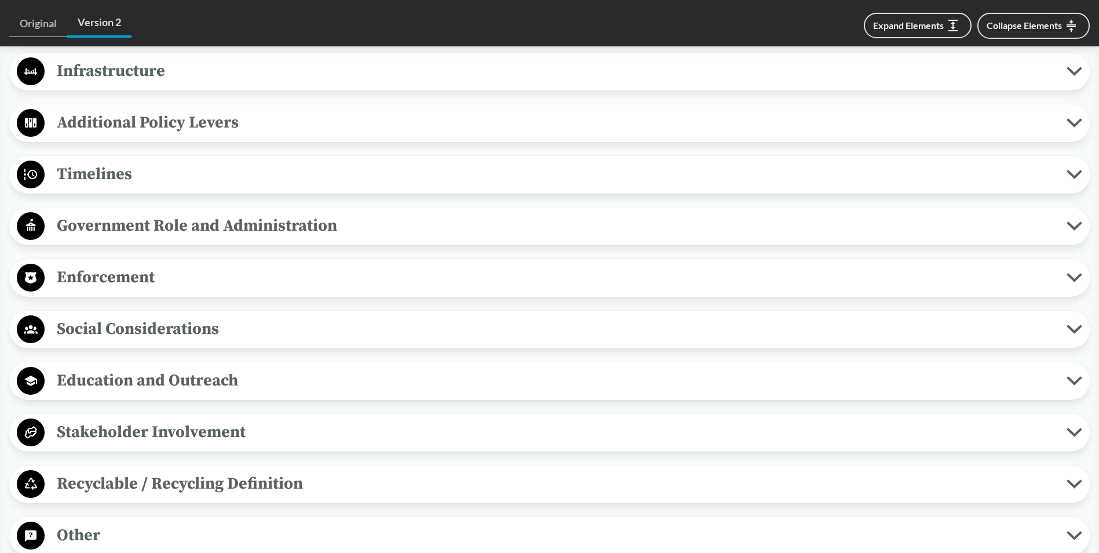
scroll to position [1506, 0]
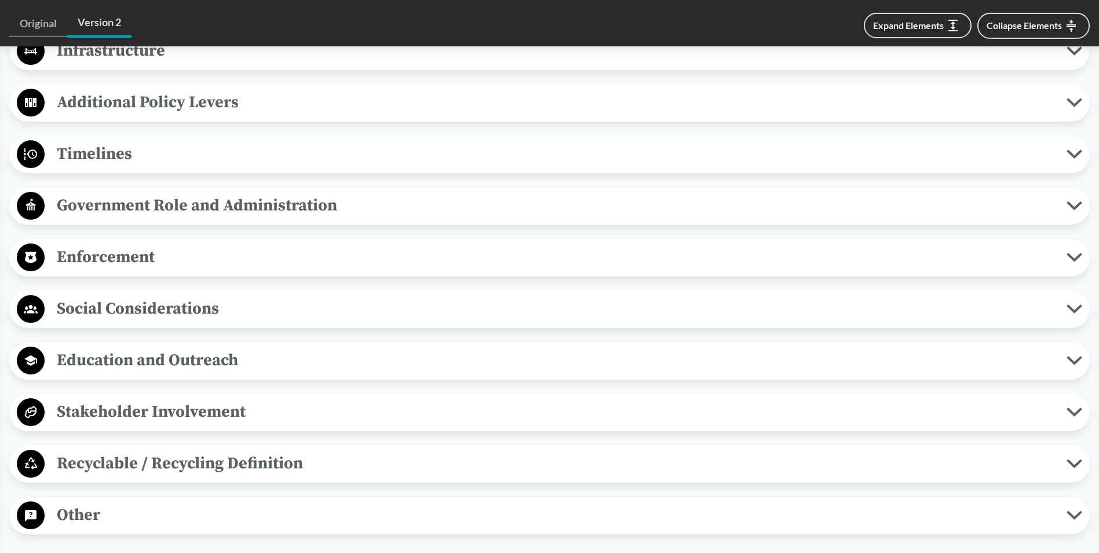
click at [100, 463] on span "Recyclable / Recycling Definition" at bounding box center [556, 463] width 1022 height 26
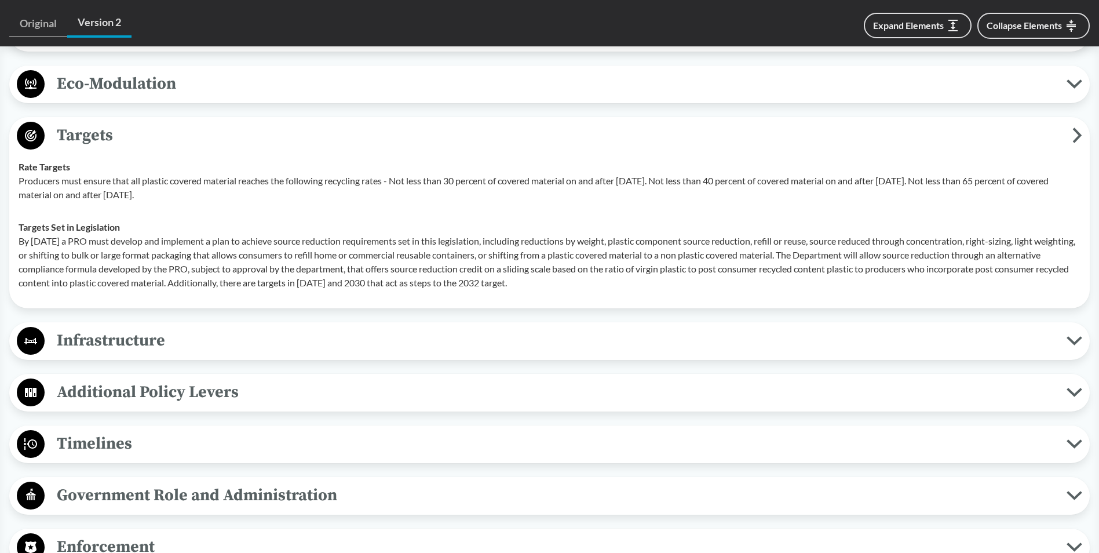
scroll to position [1159, 0]
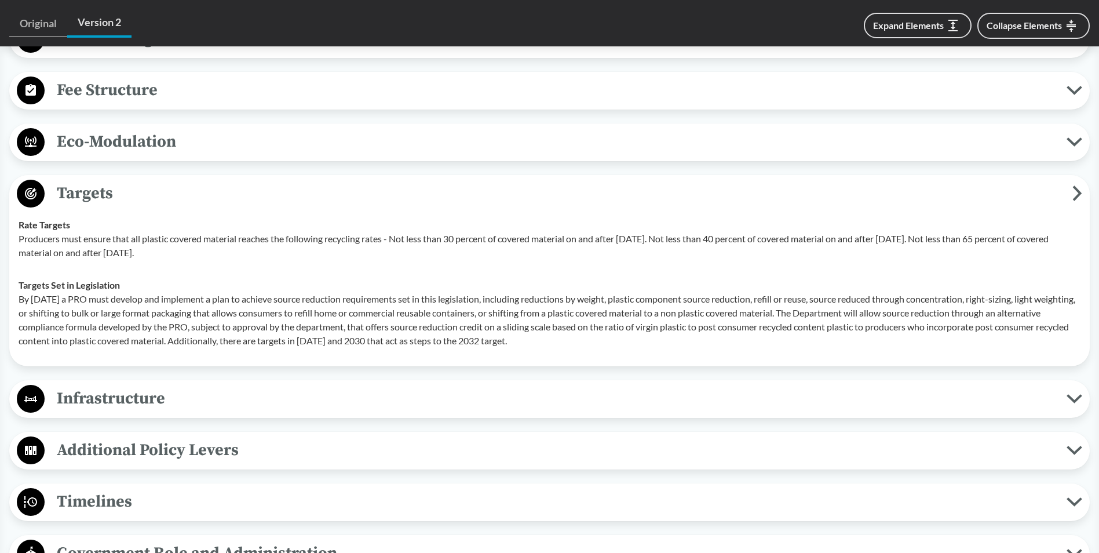
click at [143, 151] on span "Eco-Modulation" at bounding box center [556, 142] width 1022 height 26
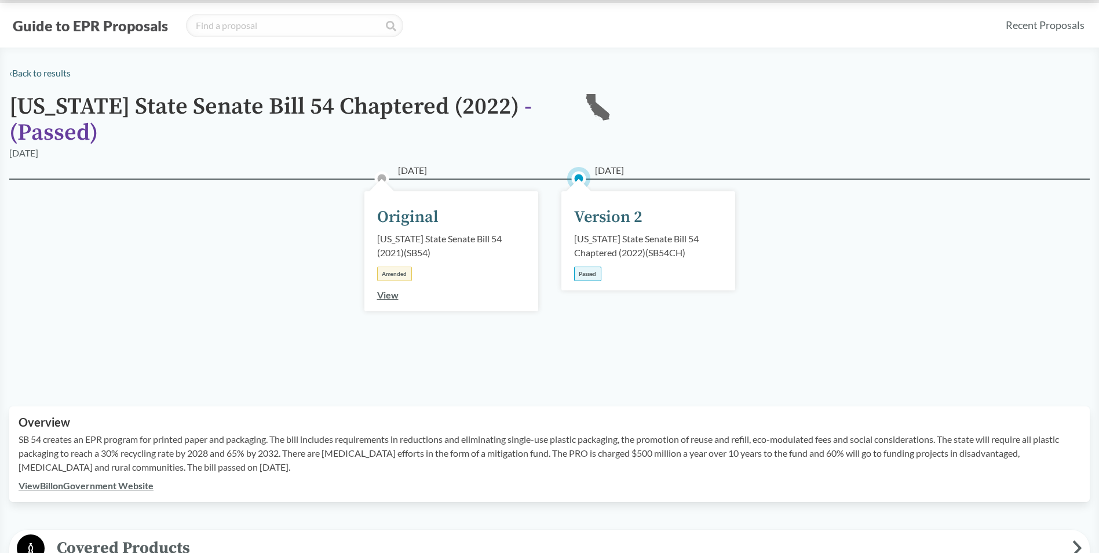
scroll to position [0, 0]
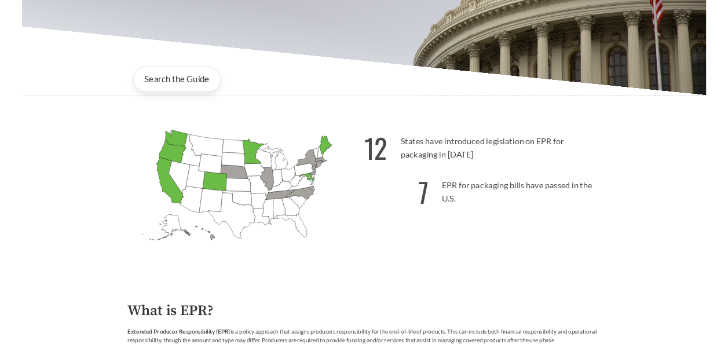
scroll to position [232, 0]
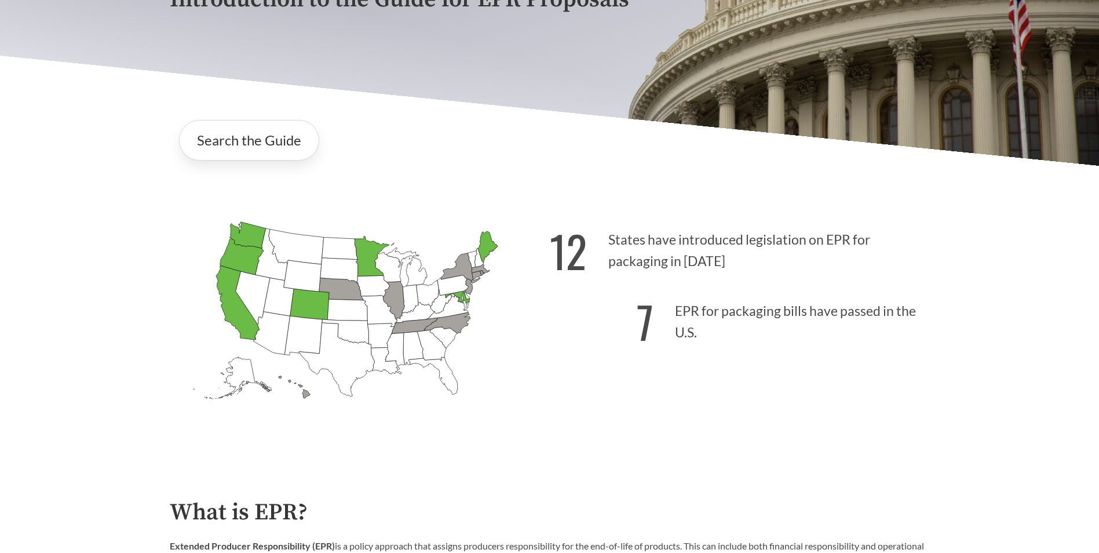
click at [353, 303] on icon "[US_STATE] Introduced:" at bounding box center [347, 309] width 40 height 21
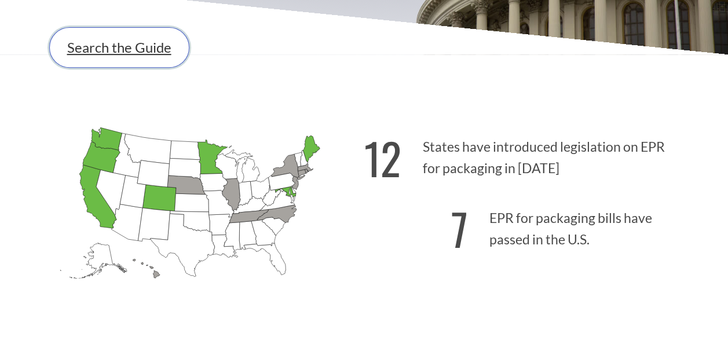
click at [144, 61] on link "Search the Guide" at bounding box center [119, 47] width 140 height 41
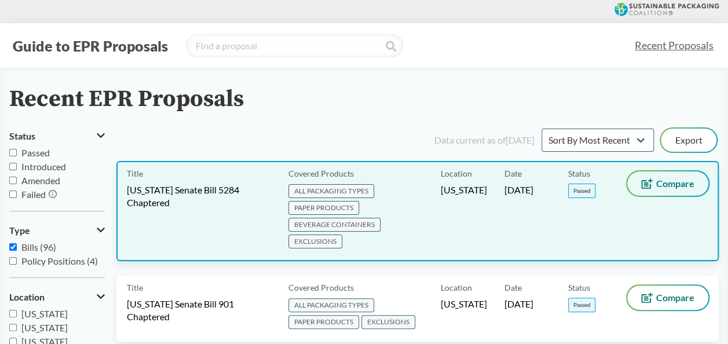
click at [659, 174] on button "Compare" at bounding box center [667, 183] width 81 height 24
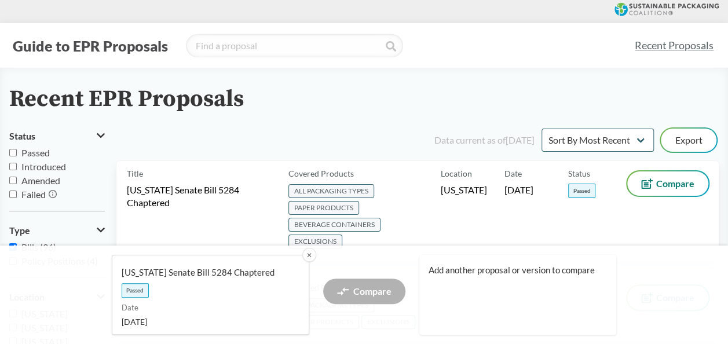
click at [523, 278] on div "Add another proposal or version to compare" at bounding box center [518, 295] width 198 height 80
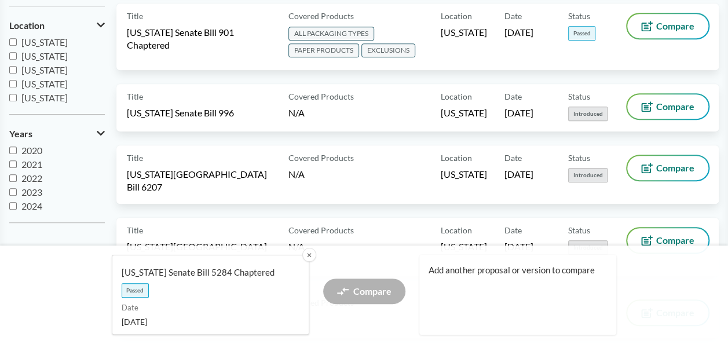
scroll to position [290, 0]
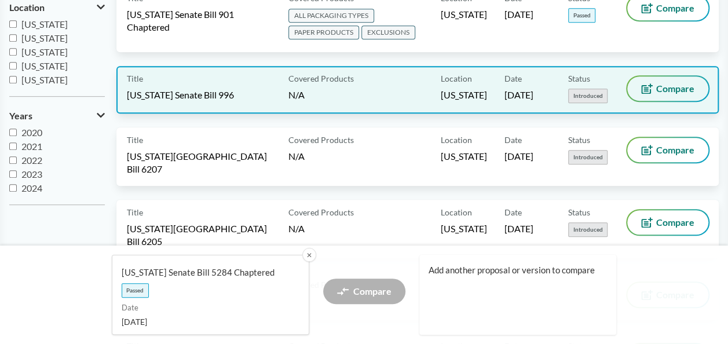
click at [676, 90] on span "Compare" at bounding box center [675, 88] width 38 height 9
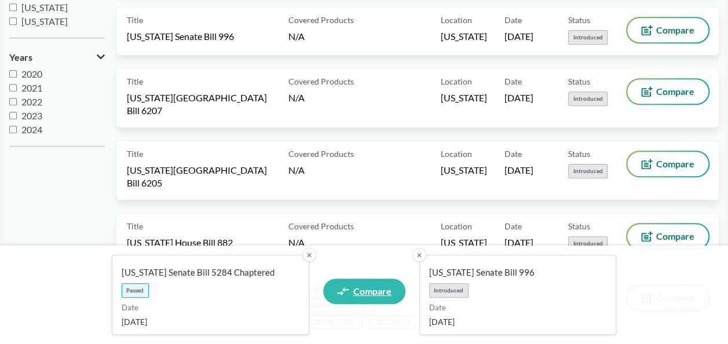
scroll to position [406, 0]
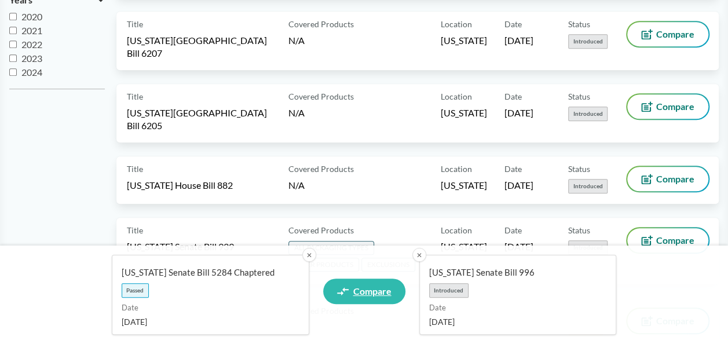
click at [384, 290] on span "Compare" at bounding box center [372, 291] width 38 height 9
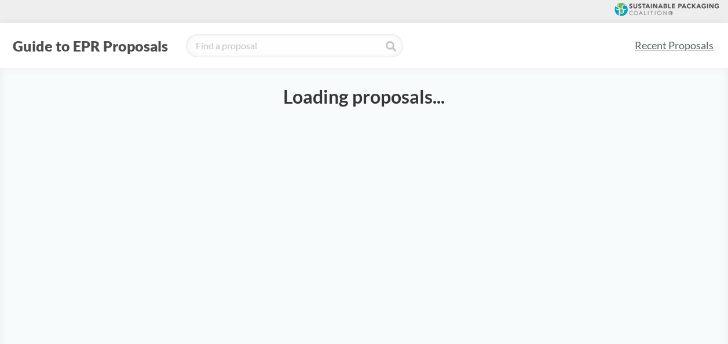
select select "SB5284C"
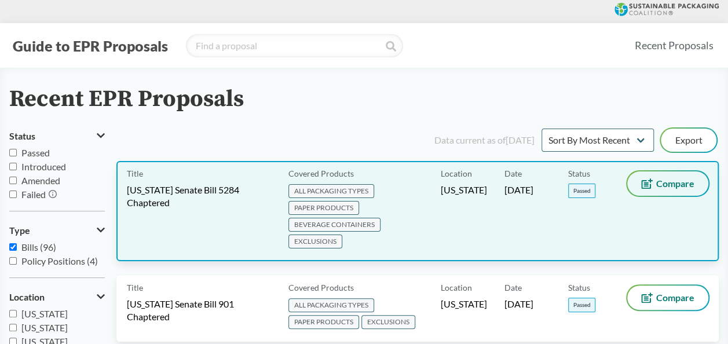
click at [662, 188] on span "Compare" at bounding box center [675, 183] width 38 height 9
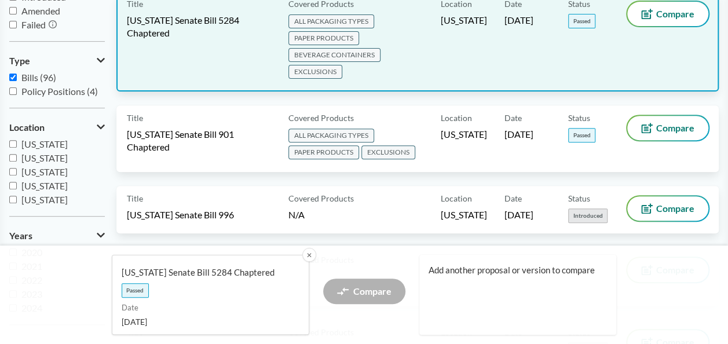
scroll to position [174, 0]
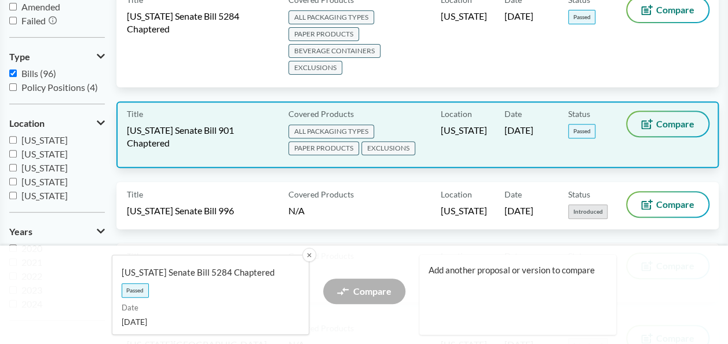
click at [668, 125] on span "Compare" at bounding box center [675, 123] width 38 height 9
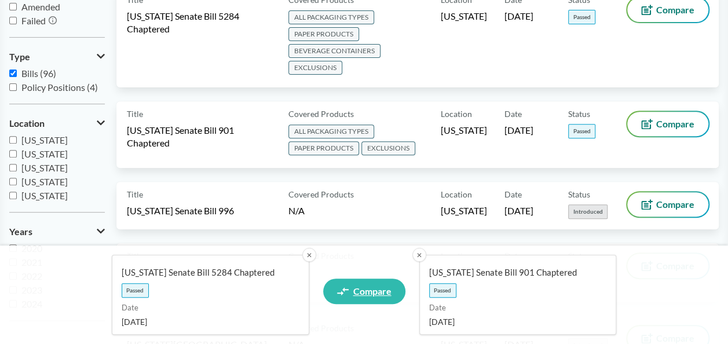
click at [362, 293] on span "Compare" at bounding box center [372, 291] width 38 height 9
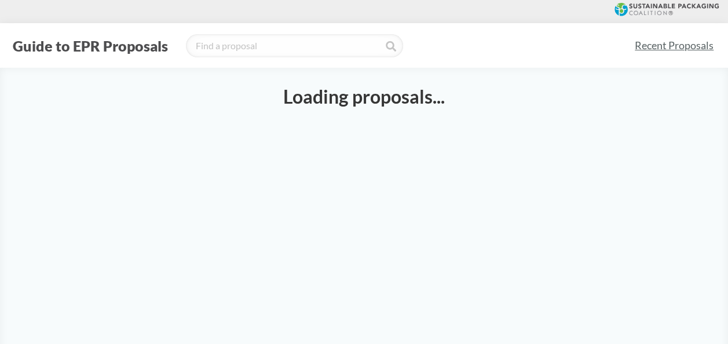
select select "SB5284C"
select select "SB901C"
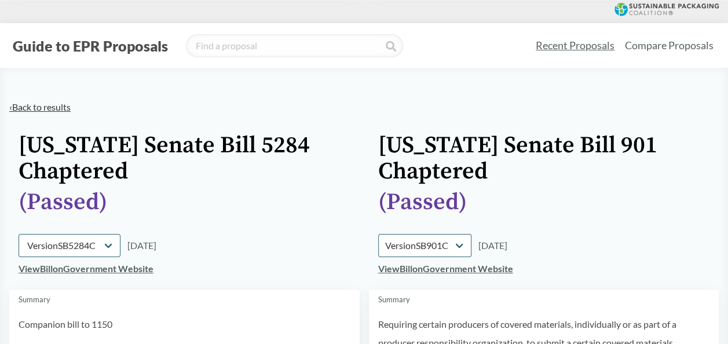
click at [31, 104] on link "‹ Back to results" at bounding box center [39, 106] width 61 height 11
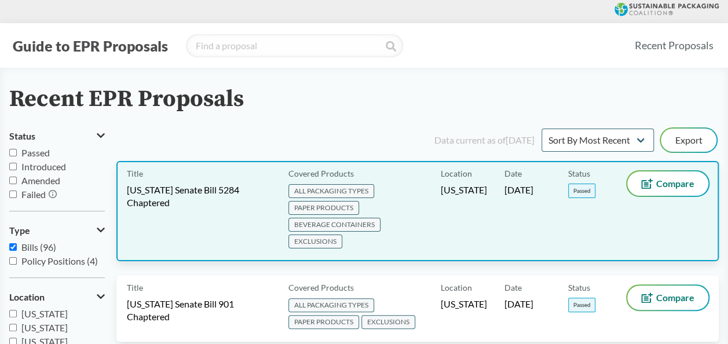
click at [170, 189] on span "[US_STATE] Senate Bill 5284 Chaptered" at bounding box center [201, 196] width 148 height 25
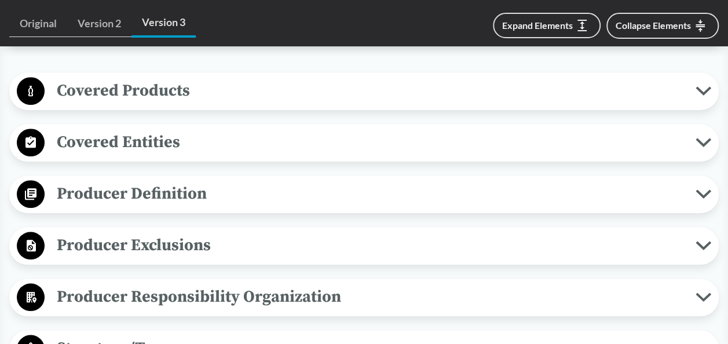
scroll to position [463, 0]
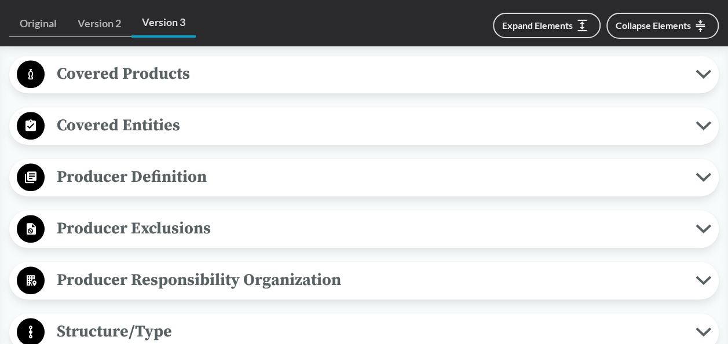
click at [161, 278] on span "Producer Responsibility Organization" at bounding box center [370, 280] width 651 height 26
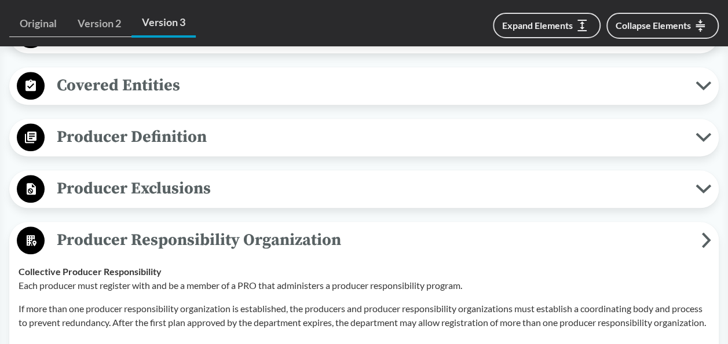
scroll to position [521, 0]
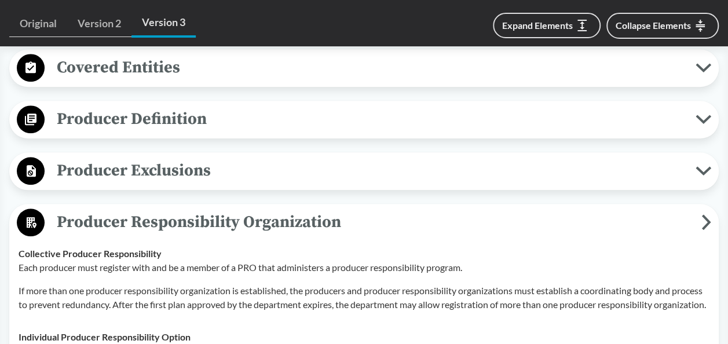
click at [189, 218] on span "Producer Responsibility Organization" at bounding box center [373, 222] width 657 height 26
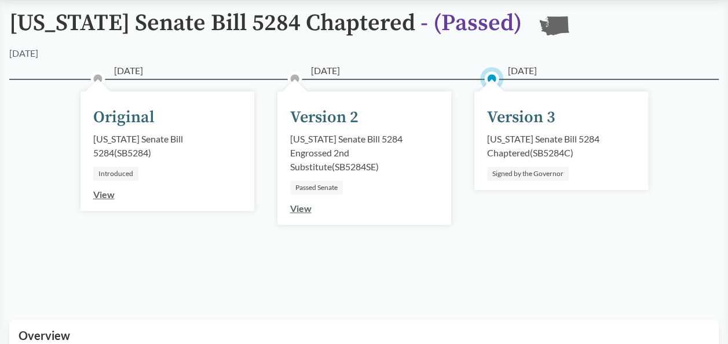
scroll to position [174, 0]
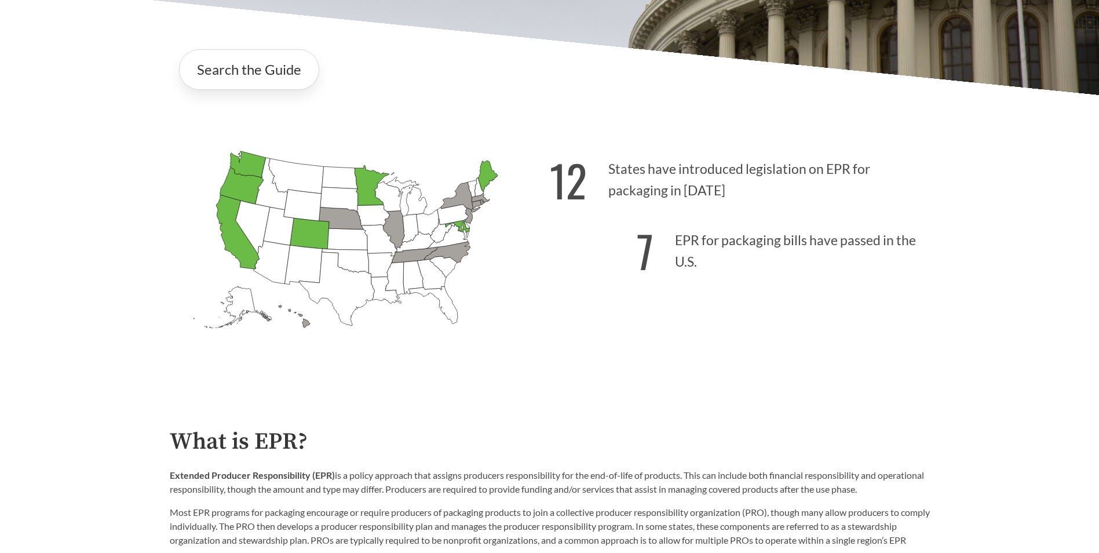
scroll to position [290, 0]
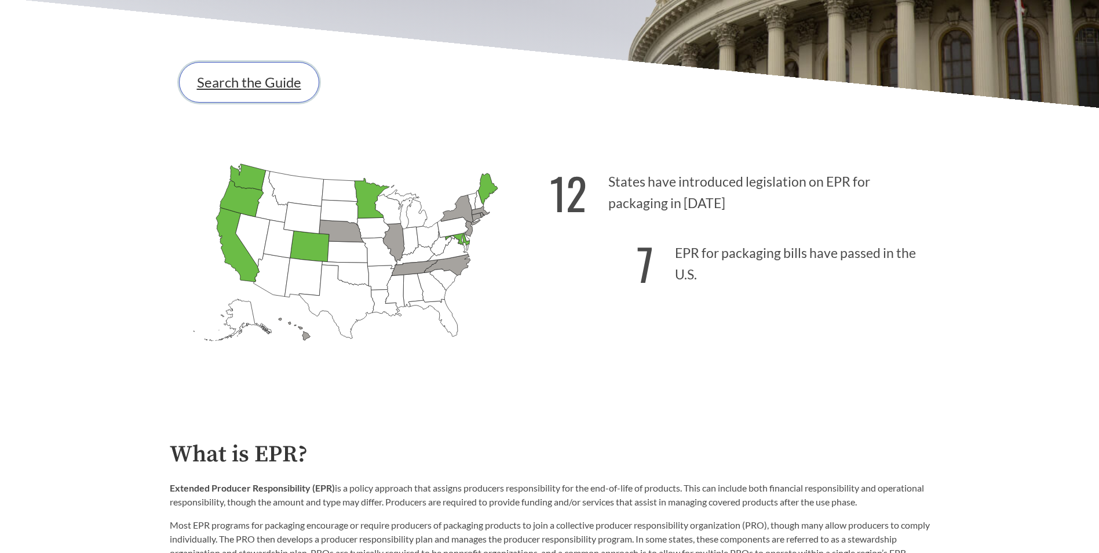
click at [290, 90] on link "Search the Guide" at bounding box center [249, 82] width 140 height 41
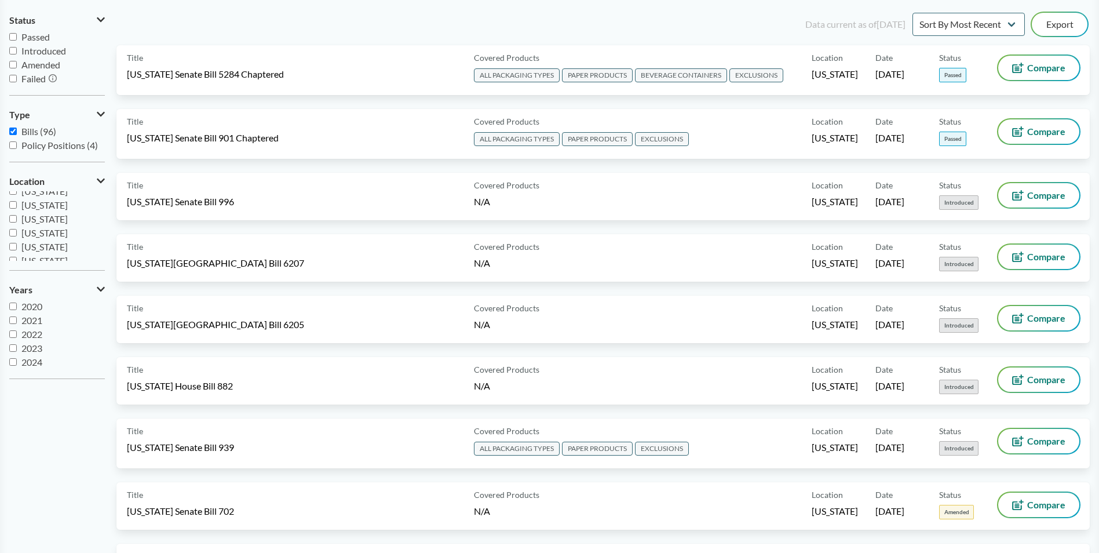
scroll to position [232, 0]
click at [13, 39] on input "Passed" at bounding box center [13, 37] width 8 height 8
checkbox input "true"
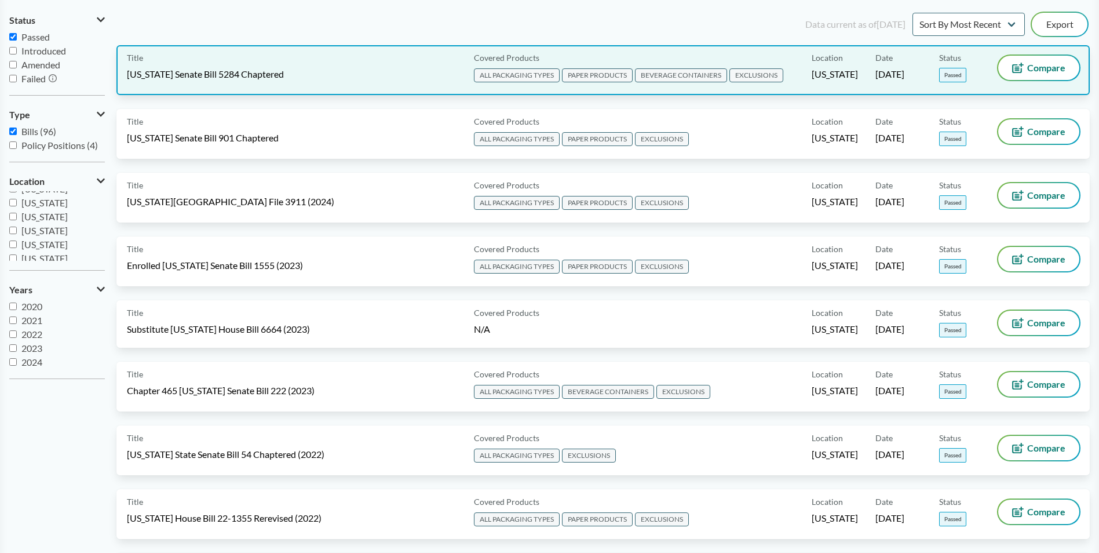
click at [352, 58] on div "Title [US_STATE] Senate Bill 5284 Chaptered" at bounding box center [298, 70] width 342 height 29
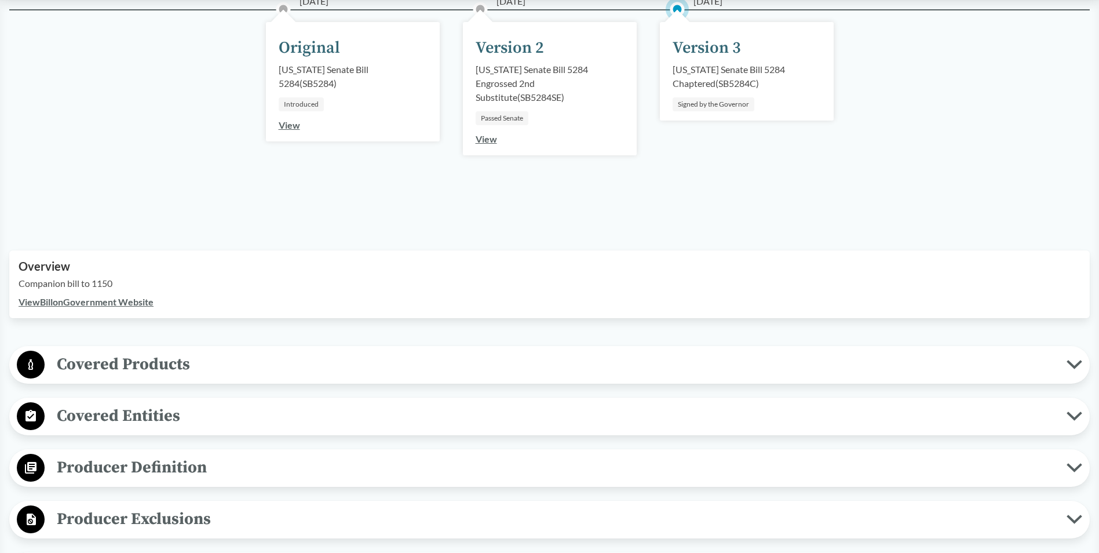
scroll to position [174, 0]
click at [798, 67] on div "[US_STATE] Senate Bill 5284 Chaptered ( SB5284C )" at bounding box center [747, 76] width 148 height 28
click at [103, 359] on span "Covered Products" at bounding box center [556, 363] width 1022 height 26
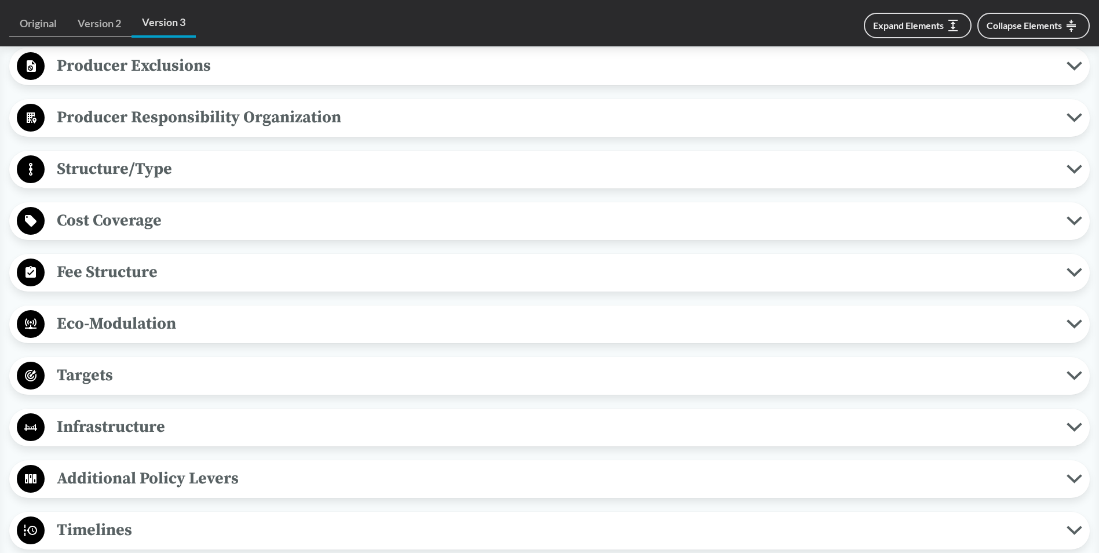
scroll to position [1564, 0]
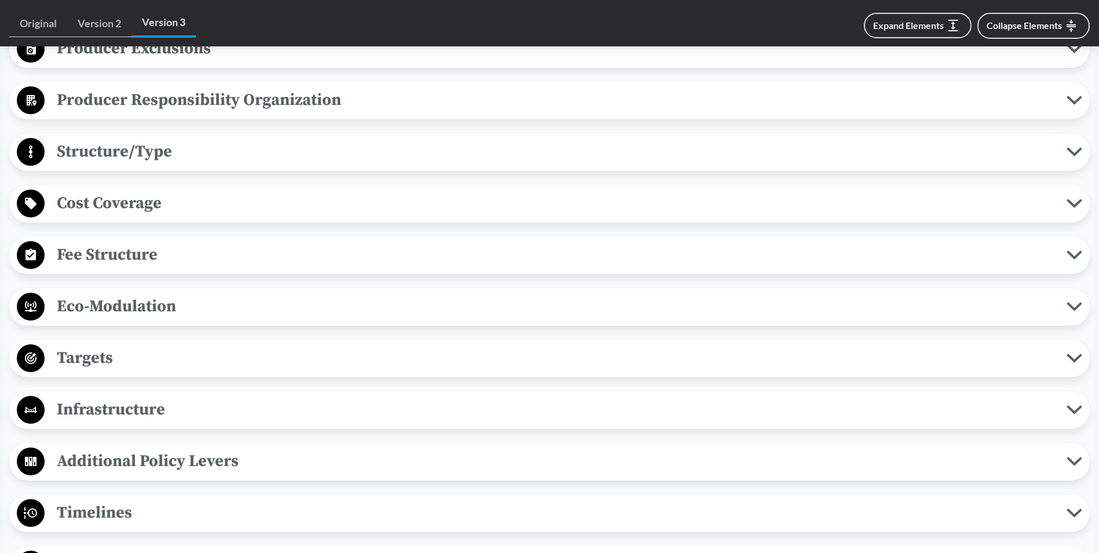
click at [103, 359] on span "Targets" at bounding box center [556, 358] width 1022 height 26
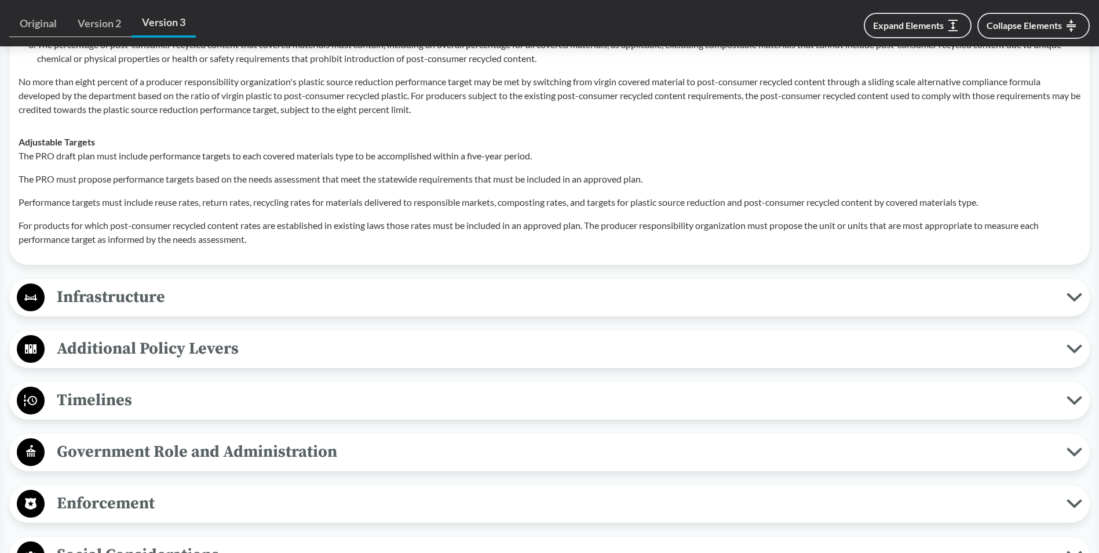
scroll to position [2028, 0]
click at [52, 406] on span "Timelines" at bounding box center [556, 399] width 1022 height 26
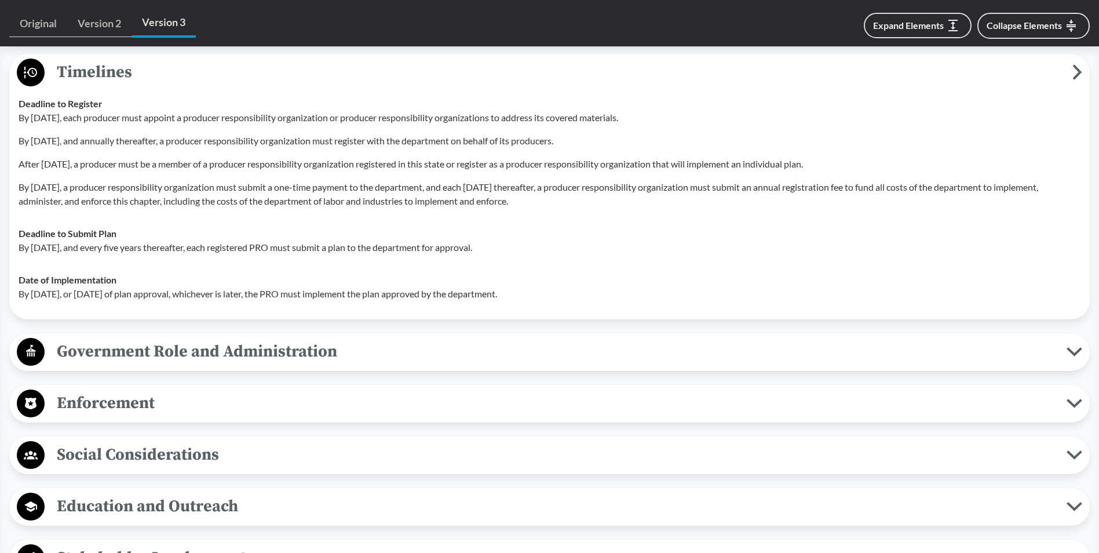
scroll to position [2375, 0]
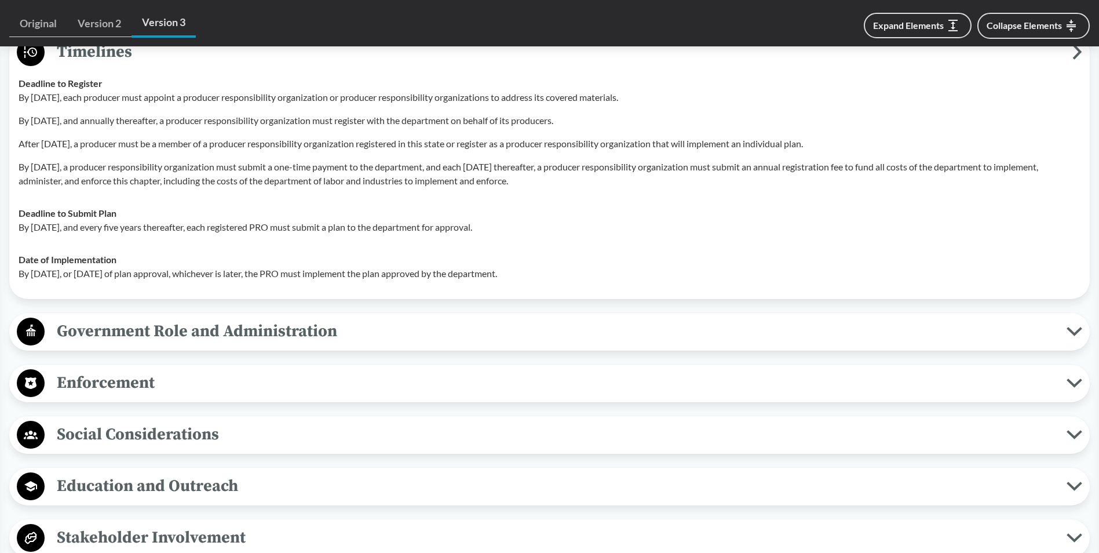
click at [71, 390] on span "Enforcement" at bounding box center [556, 383] width 1022 height 26
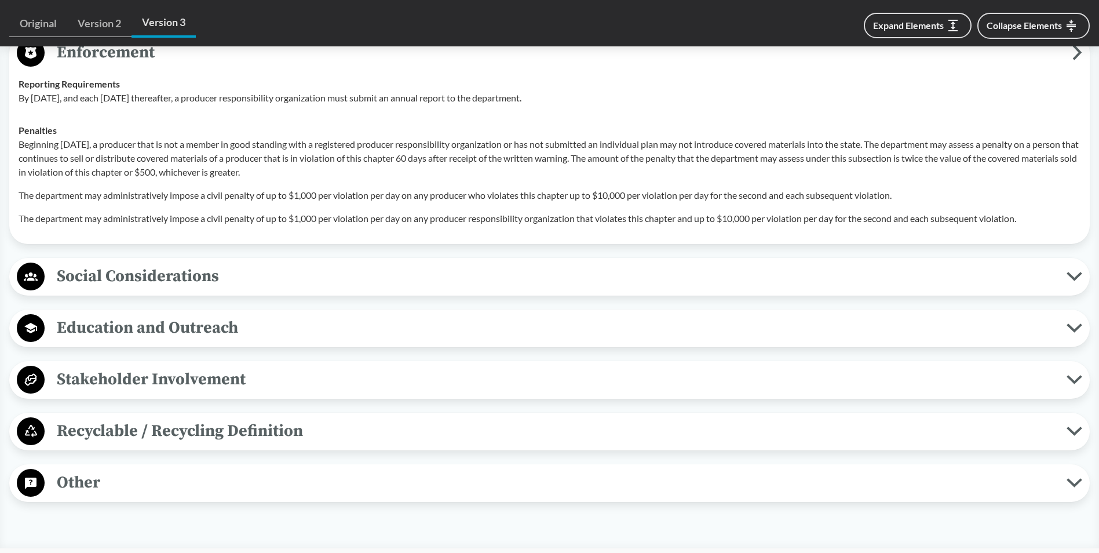
scroll to position [2723, 0]
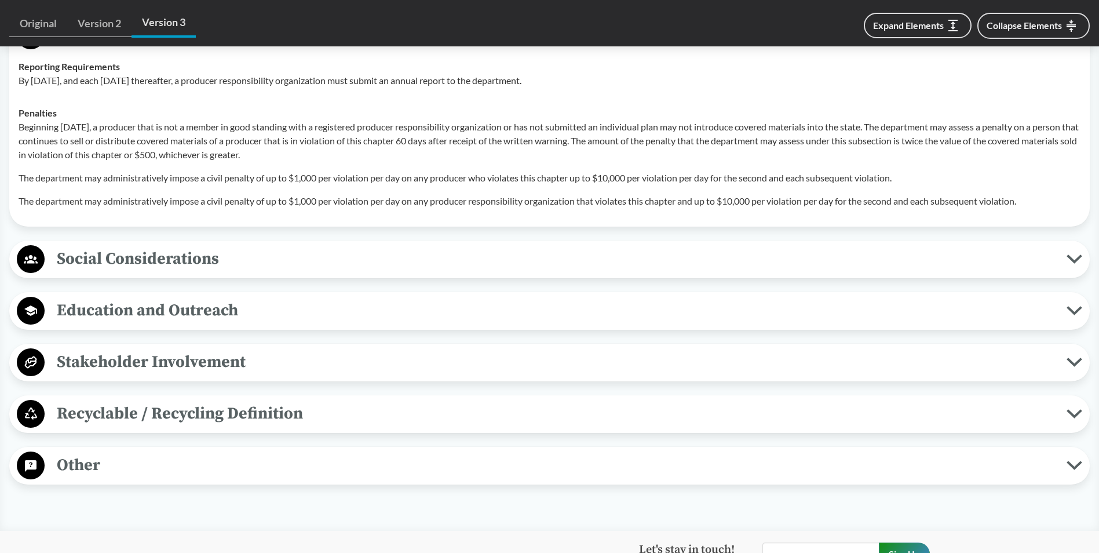
click at [257, 419] on span "Recyclable / Recycling Definition" at bounding box center [556, 413] width 1022 height 26
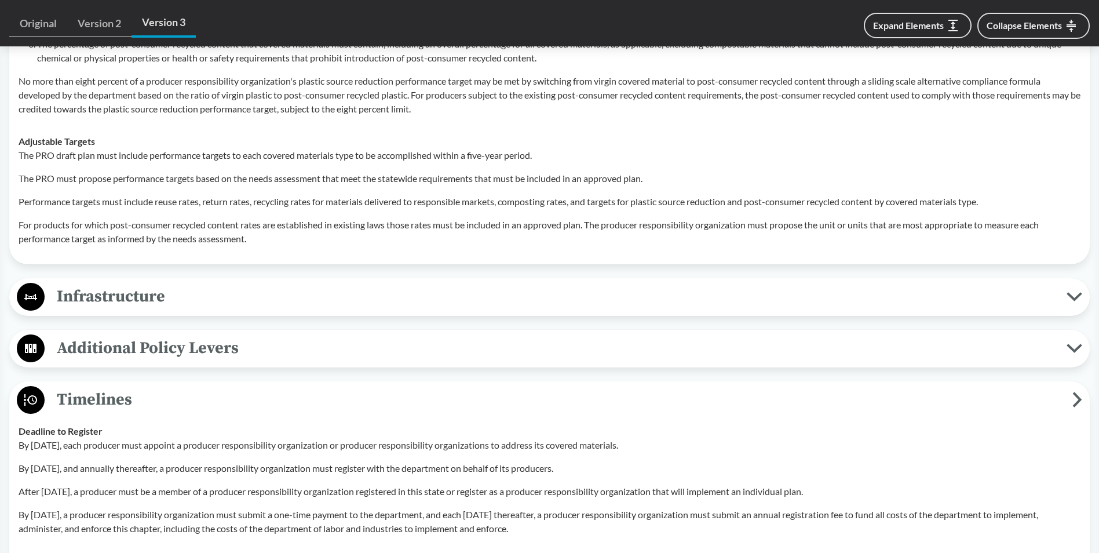
scroll to position [1970, 0]
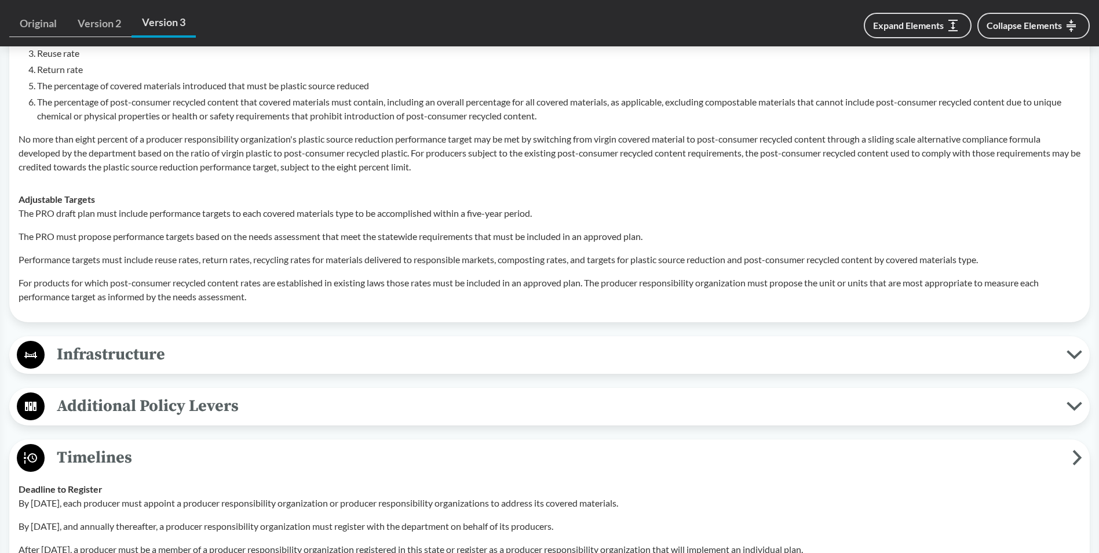
click at [121, 357] on span "Infrastructure" at bounding box center [556, 354] width 1022 height 26
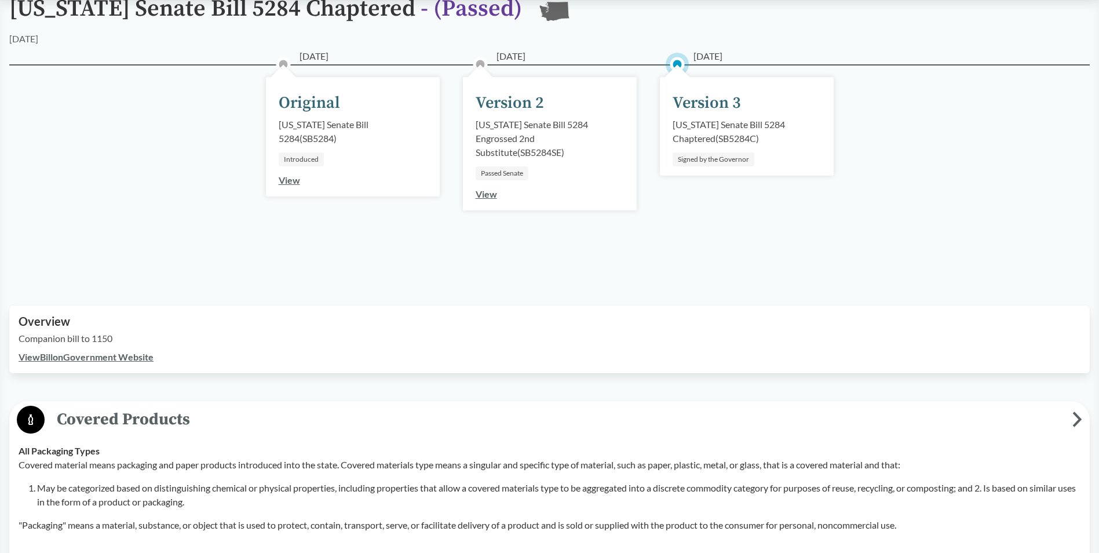
scroll to position [0, 0]
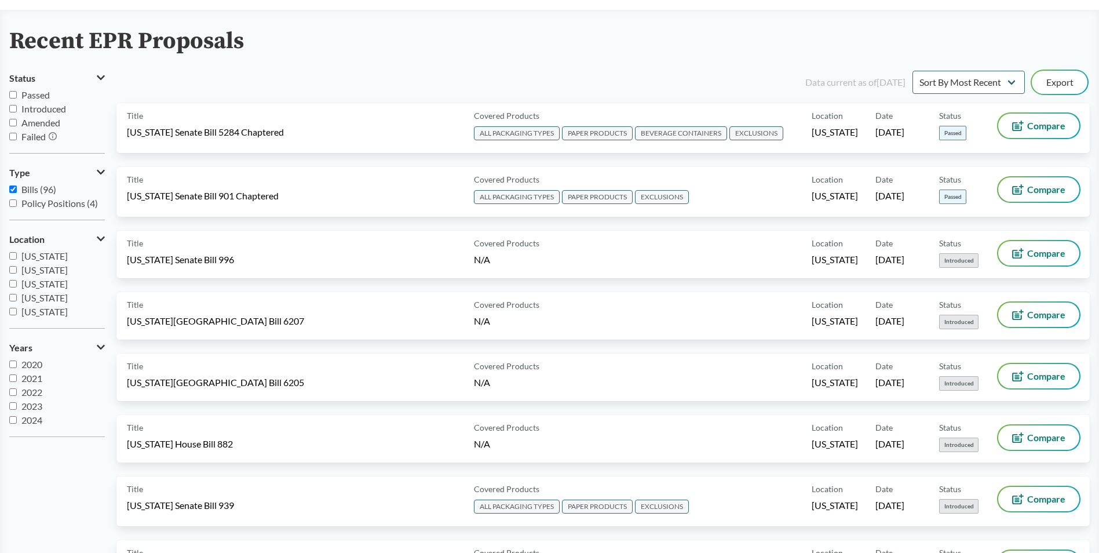
scroll to position [116, 0]
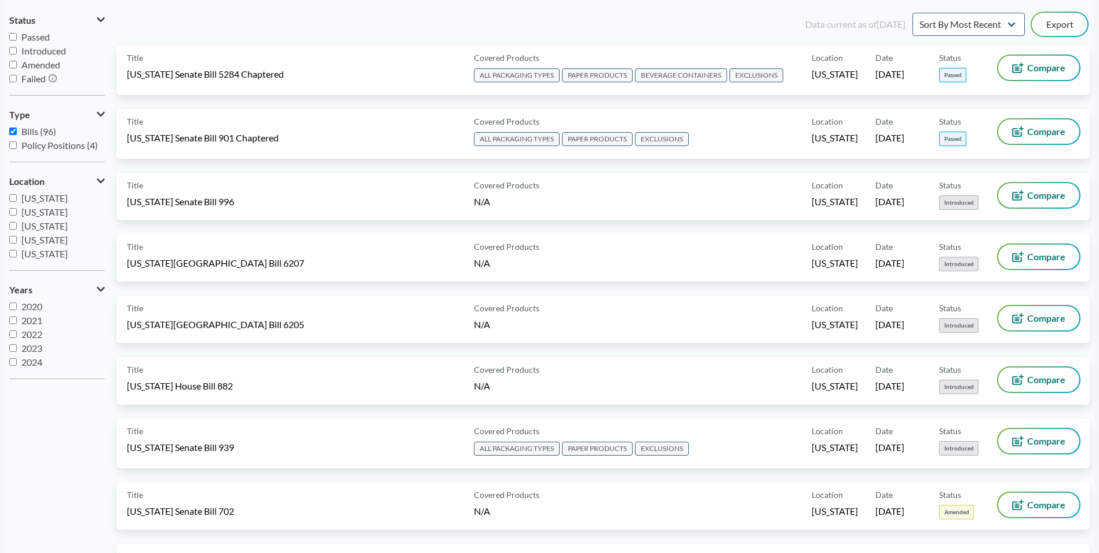
click at [12, 36] on input "Passed" at bounding box center [13, 37] width 8 height 8
checkbox input "true"
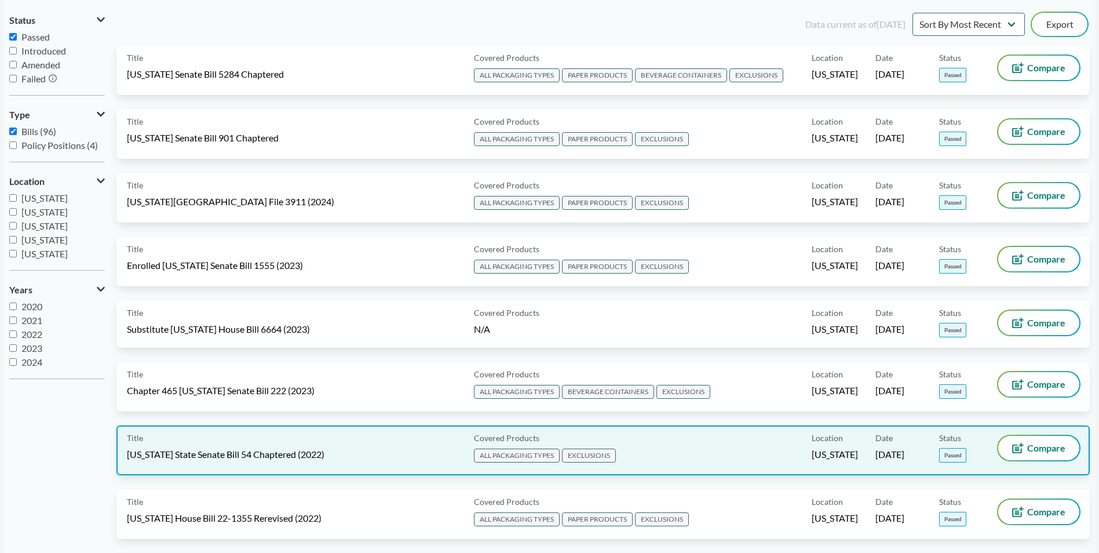
click at [206, 441] on div "Title [US_STATE] State Senate Bill 54 Chaptered (2022)" at bounding box center [298, 450] width 342 height 29
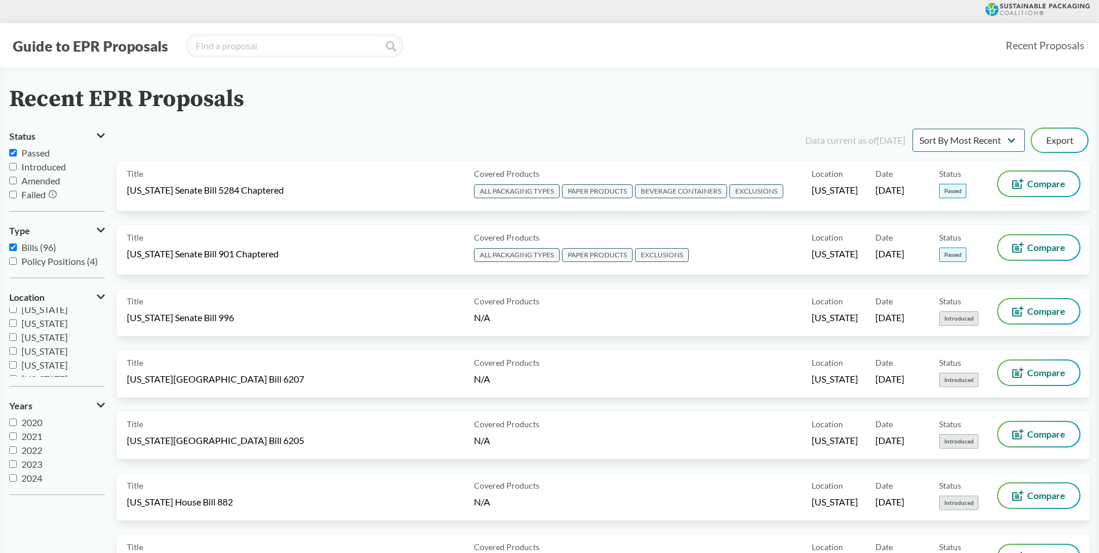
scroll to position [174, 0]
click at [13, 349] on input "[US_STATE]" at bounding box center [13, 349] width 8 height 8
checkbox input "true"
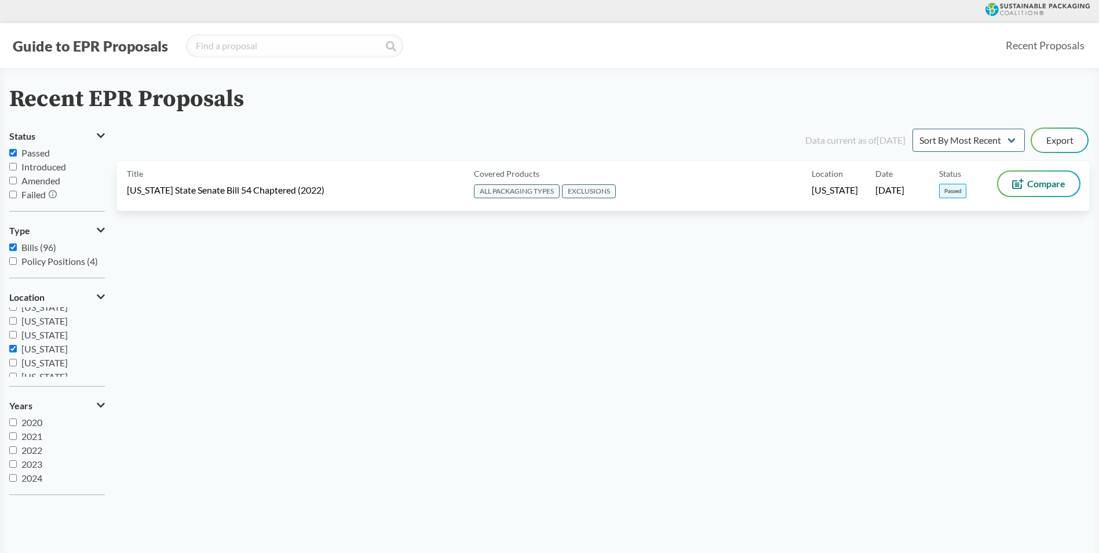
click at [13, 152] on input "Passed" at bounding box center [13, 153] width 8 height 8
checkbox input "false"
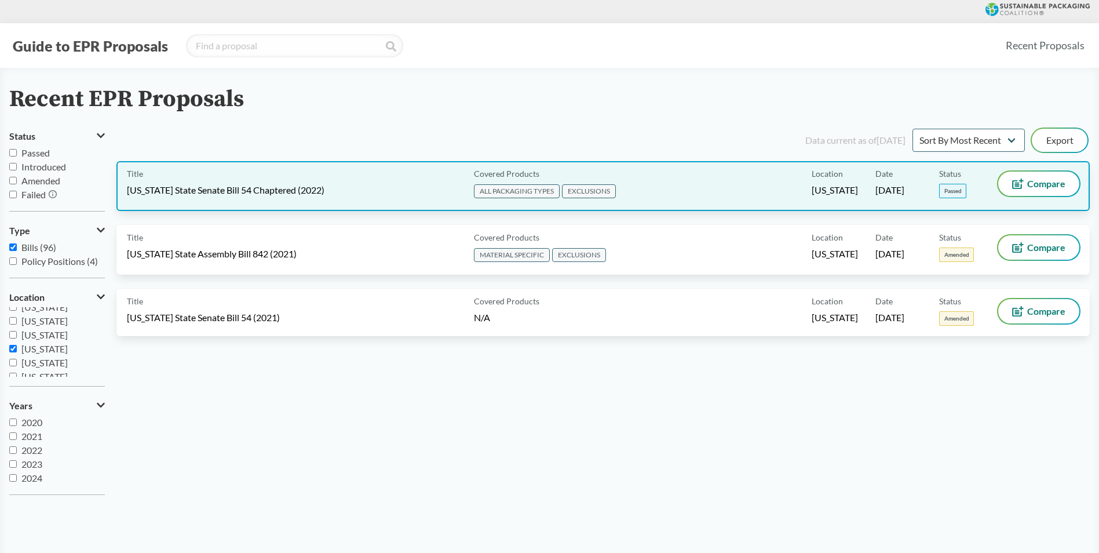
click at [638, 181] on div "Covered Products ALL PACKAGING TYPES EXCLUSIONS" at bounding box center [640, 185] width 342 height 29
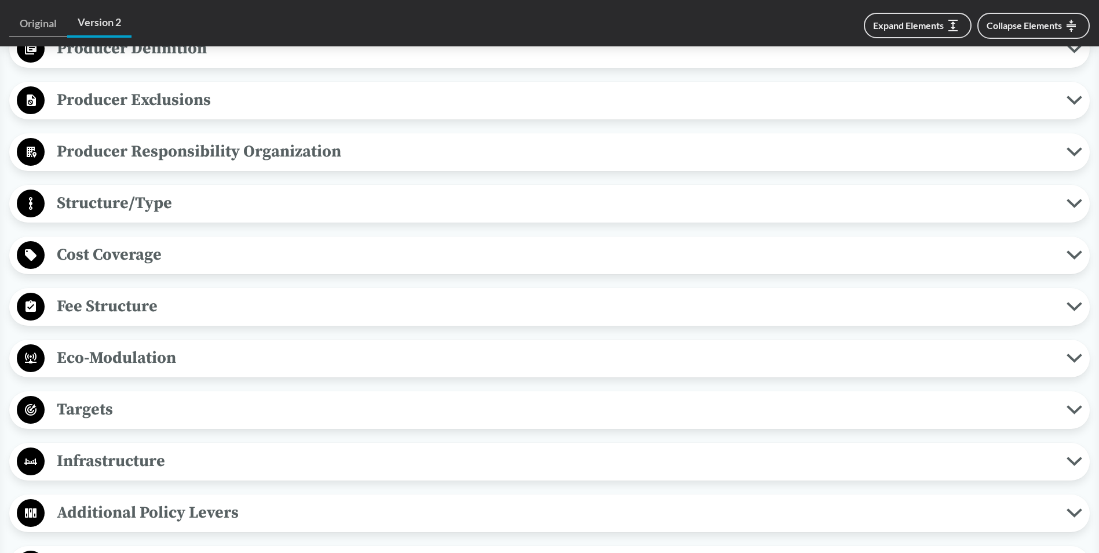
scroll to position [579, 0]
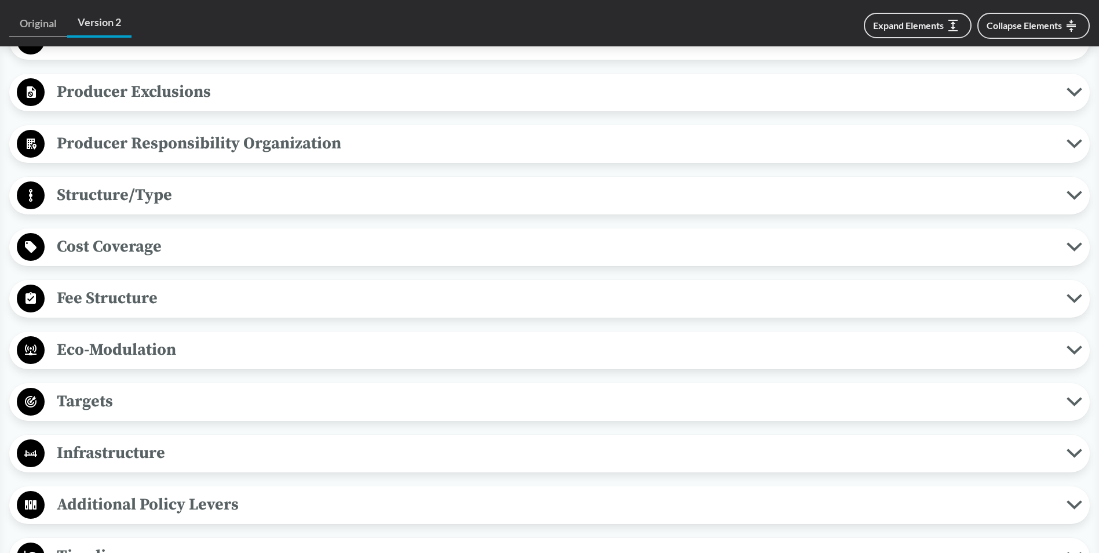
click at [125, 412] on span "Targets" at bounding box center [556, 401] width 1022 height 26
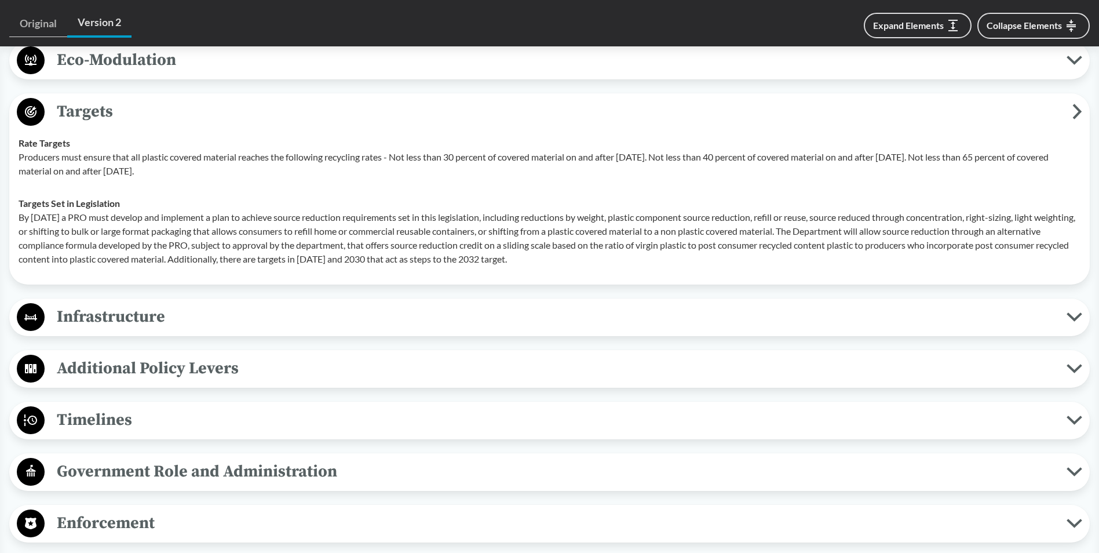
scroll to position [927, 0]
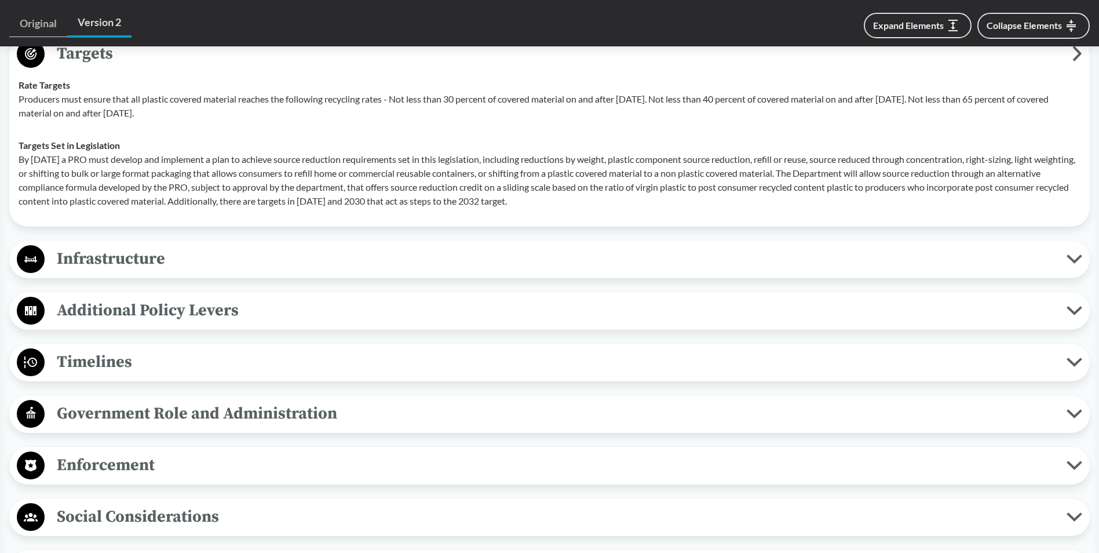
click at [156, 456] on span "Enforcement" at bounding box center [556, 465] width 1022 height 26
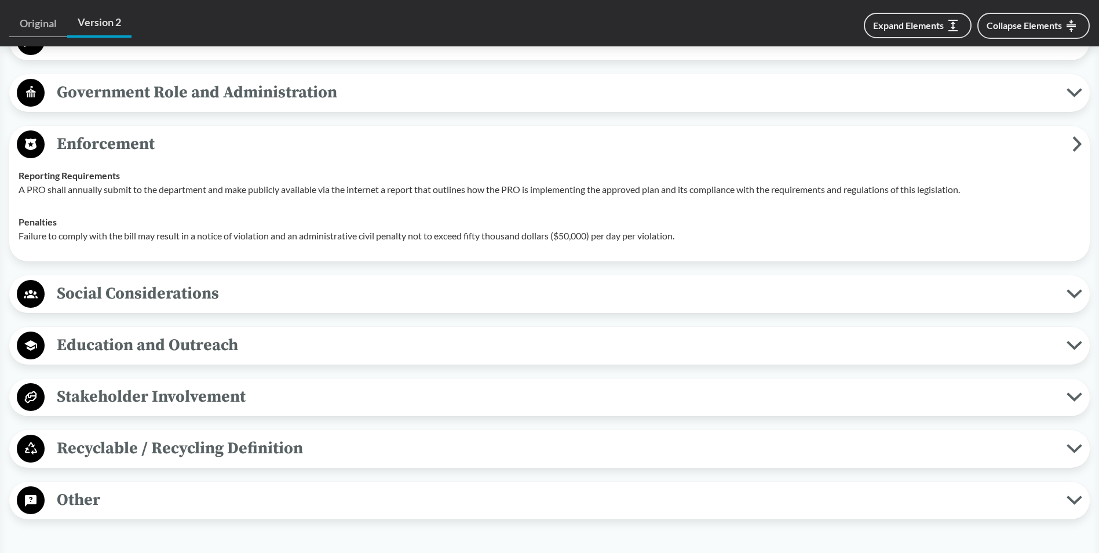
scroll to position [1275, 0]
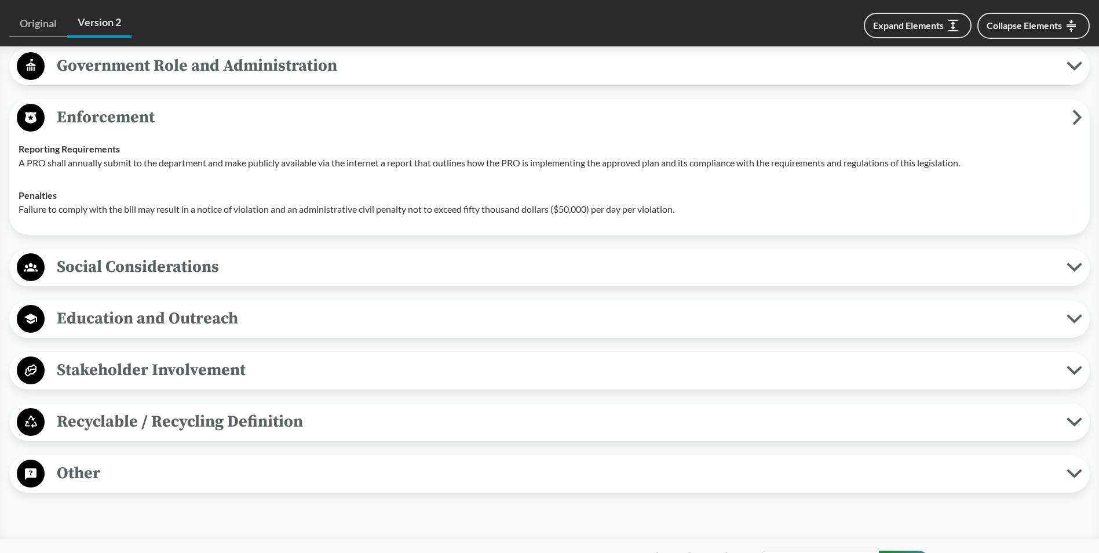
click at [151, 436] on button "Recyclable / Recycling Definition" at bounding box center [549, 422] width 1072 height 30
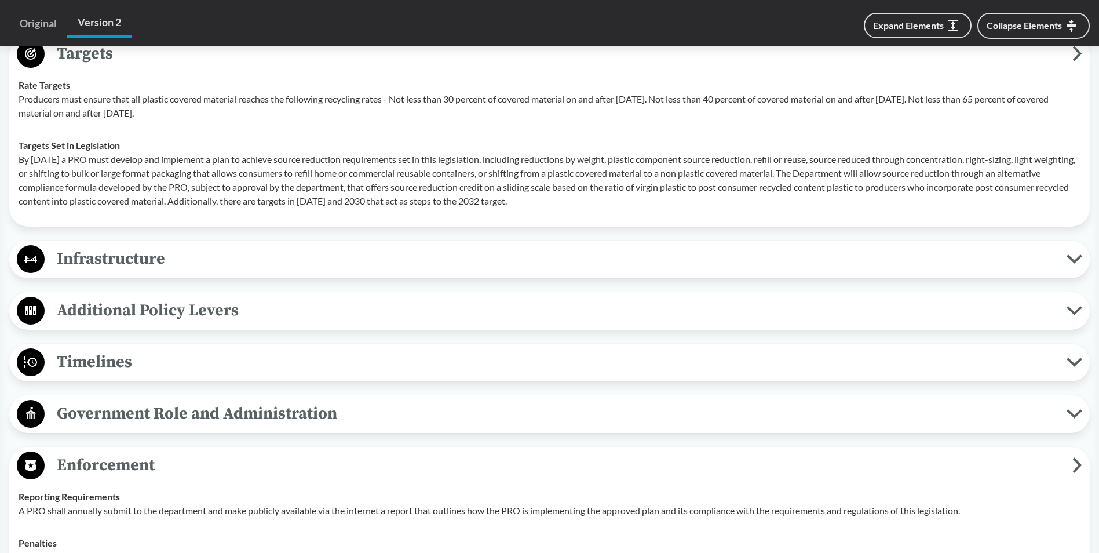
scroll to position [869, 0]
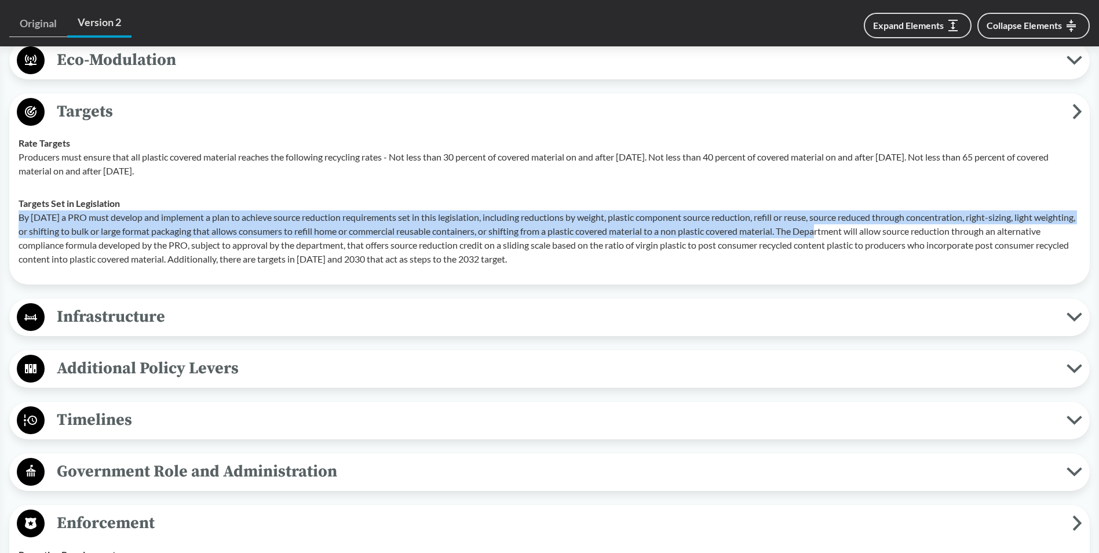
drag, startPoint x: 852, startPoint y: 234, endPoint x: 20, endPoint y: 217, distance: 831.5
click at [20, 217] on p "By [DATE] a PRO must develop and implement a plan to achieve source reduction r…" at bounding box center [550, 238] width 1062 height 56
copy p "By [DATE] a PRO must develop and implement a plan to achieve source reduction r…"
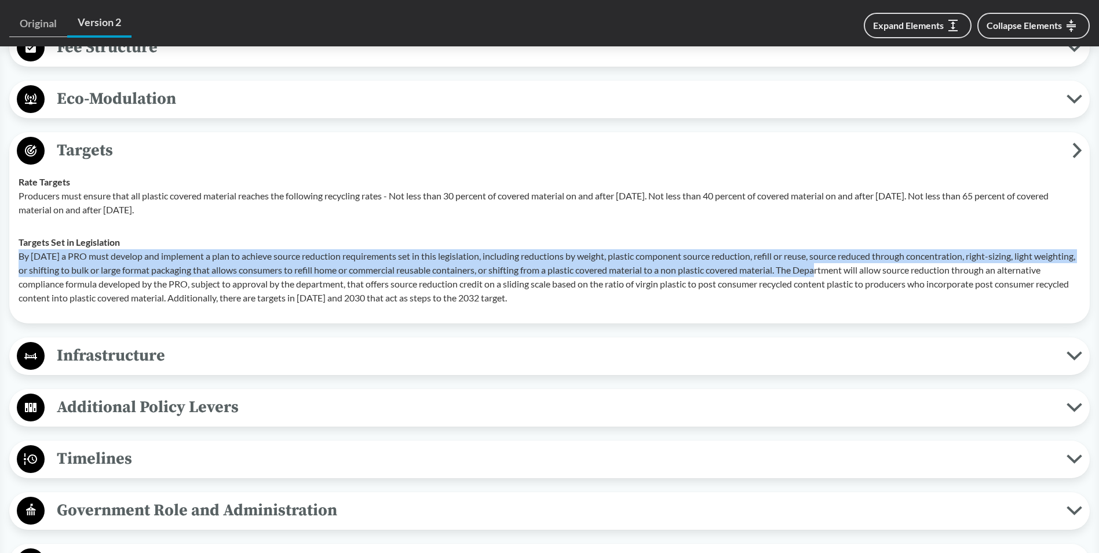
scroll to position [811, 0]
